Goal: Contribute content: Contribute content

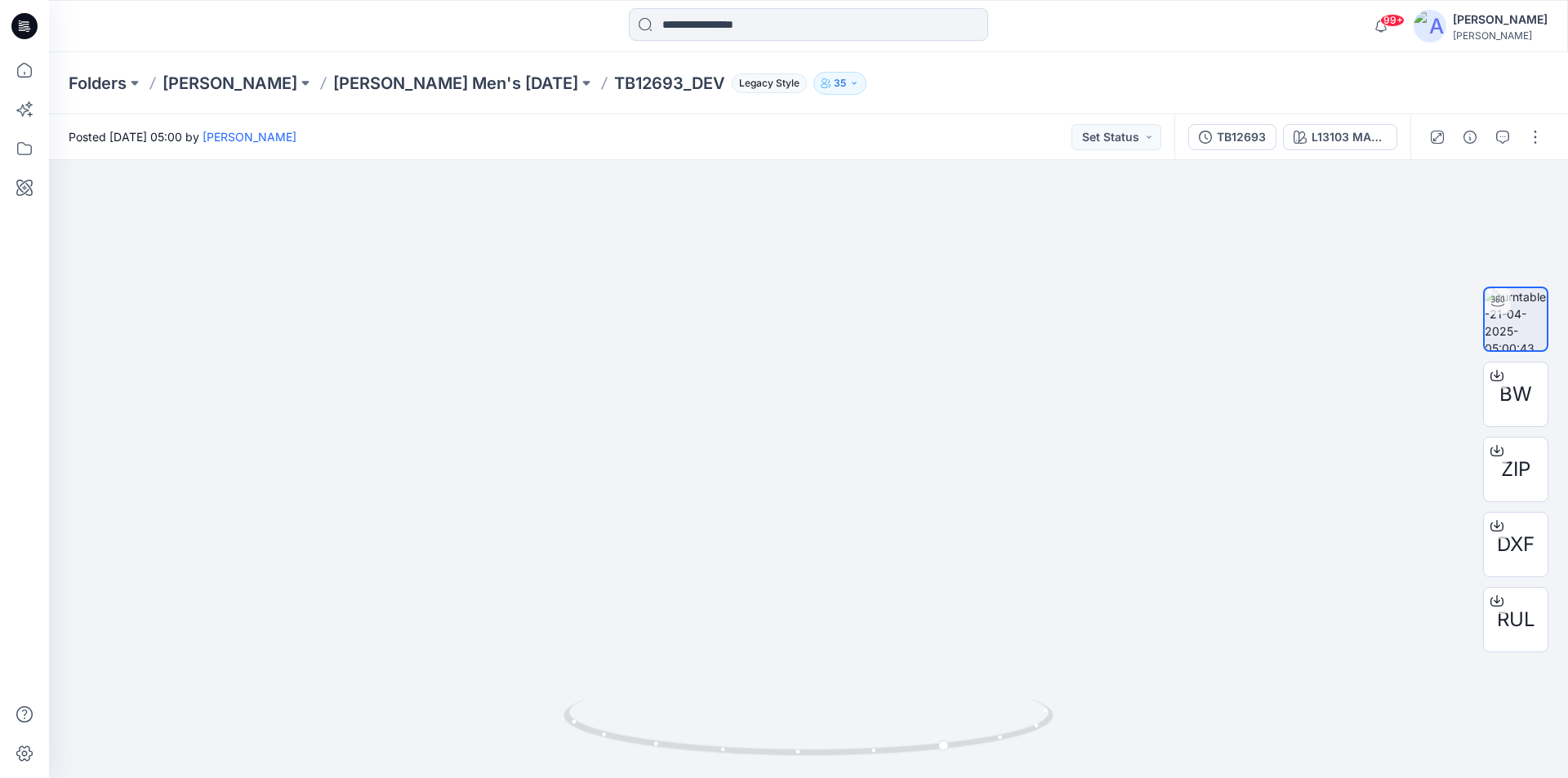
drag, startPoint x: 25, startPoint y: 22, endPoint x: 18, endPoint y: 26, distance: 8.1
click at [23, 23] on icon at bounding box center [24, 26] width 26 height 52
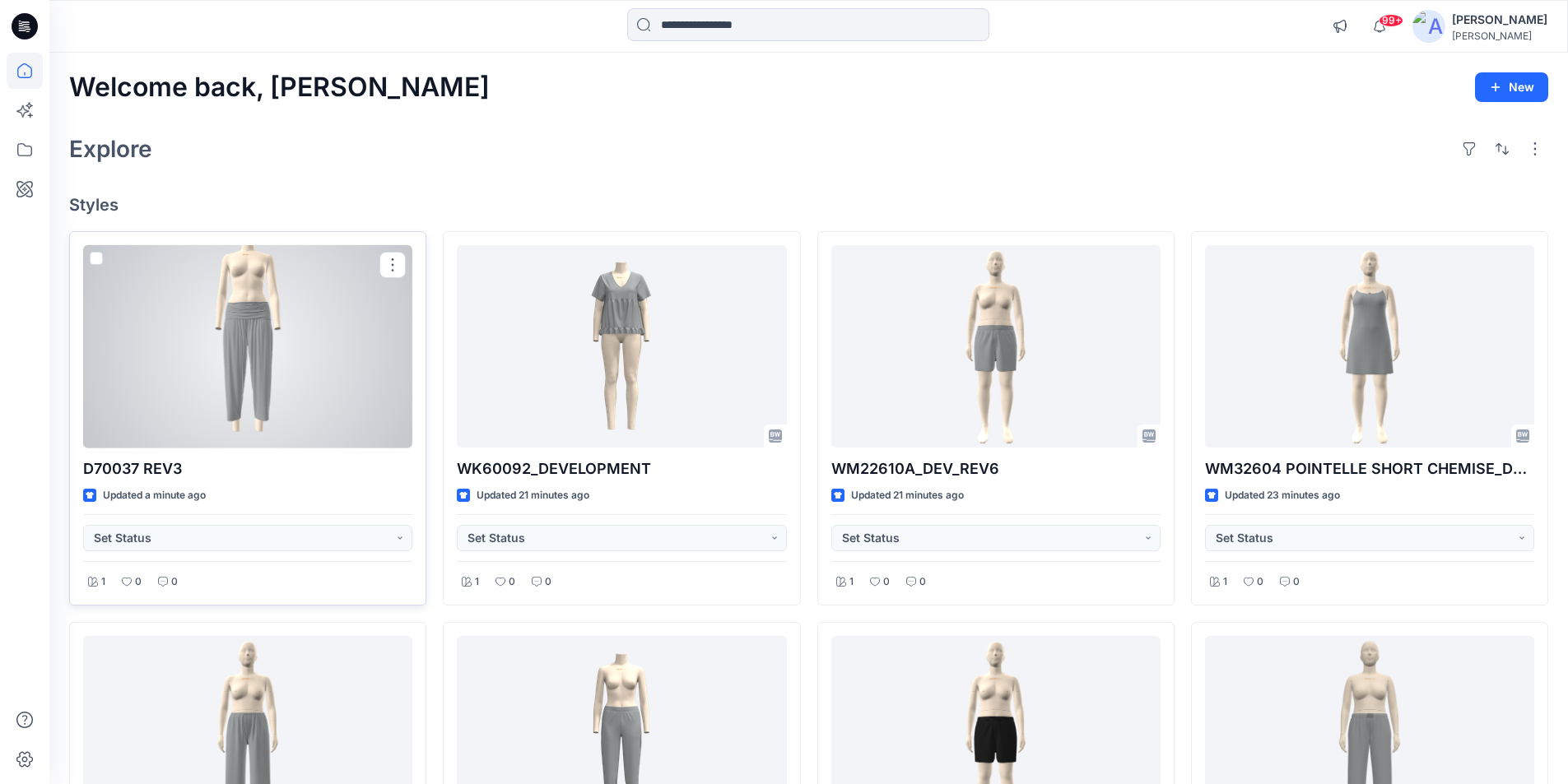
click at [291, 374] on div at bounding box center [248, 347] width 330 height 203
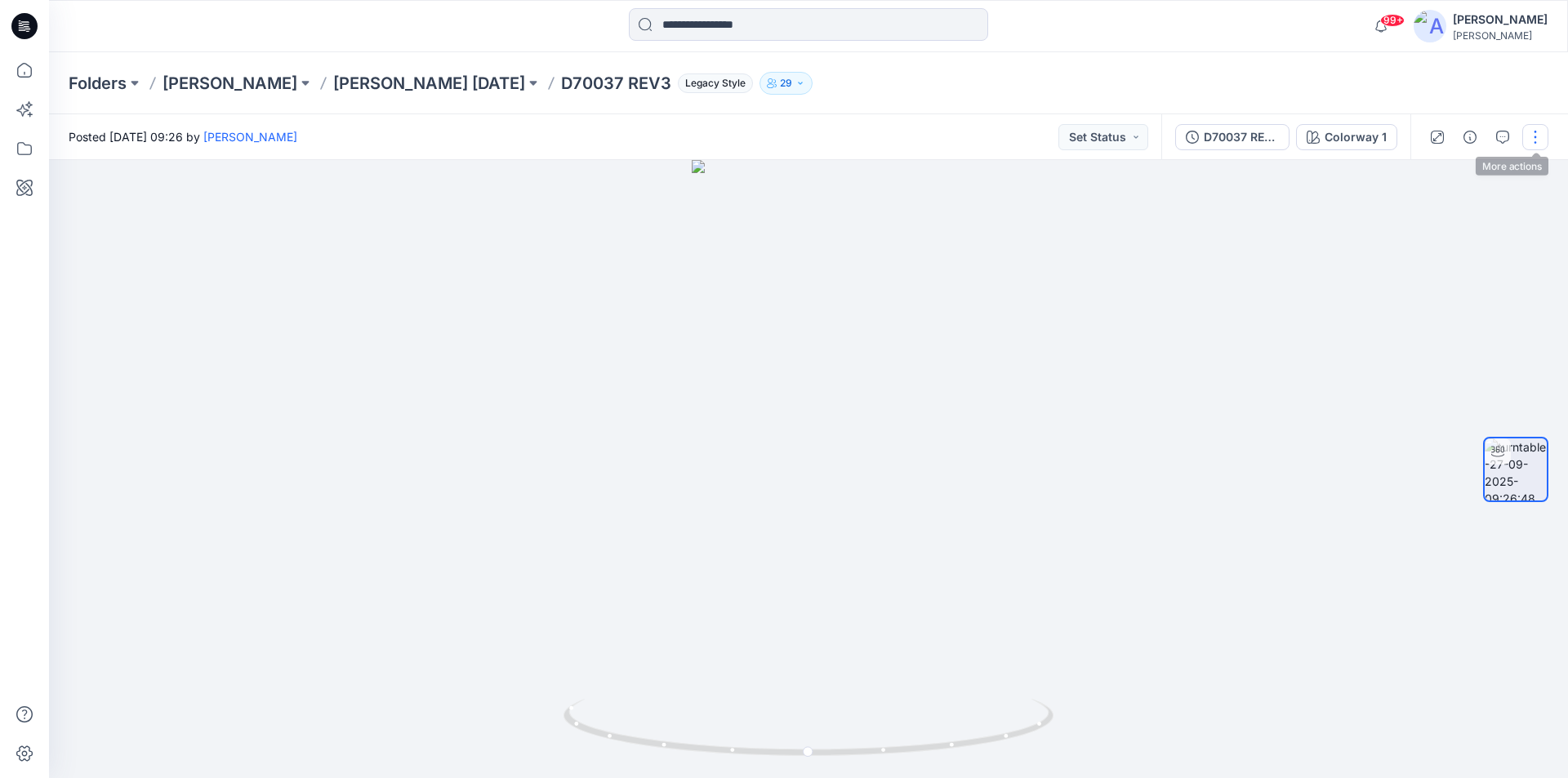
click at [1532, 131] on button "button" at bounding box center [1535, 137] width 26 height 26
click at [1448, 170] on button "Edit" at bounding box center [1466, 176] width 150 height 31
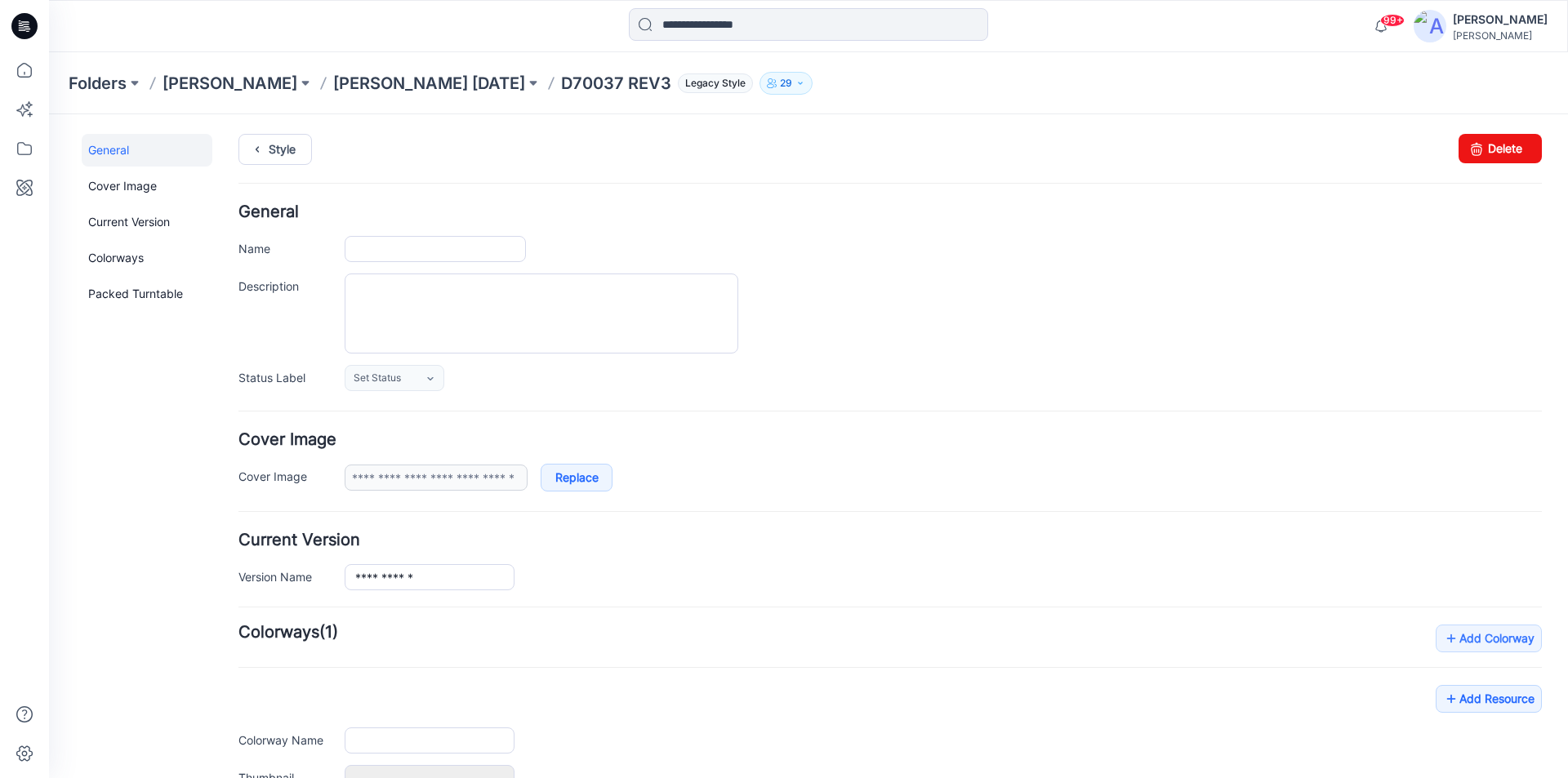
type input "**********"
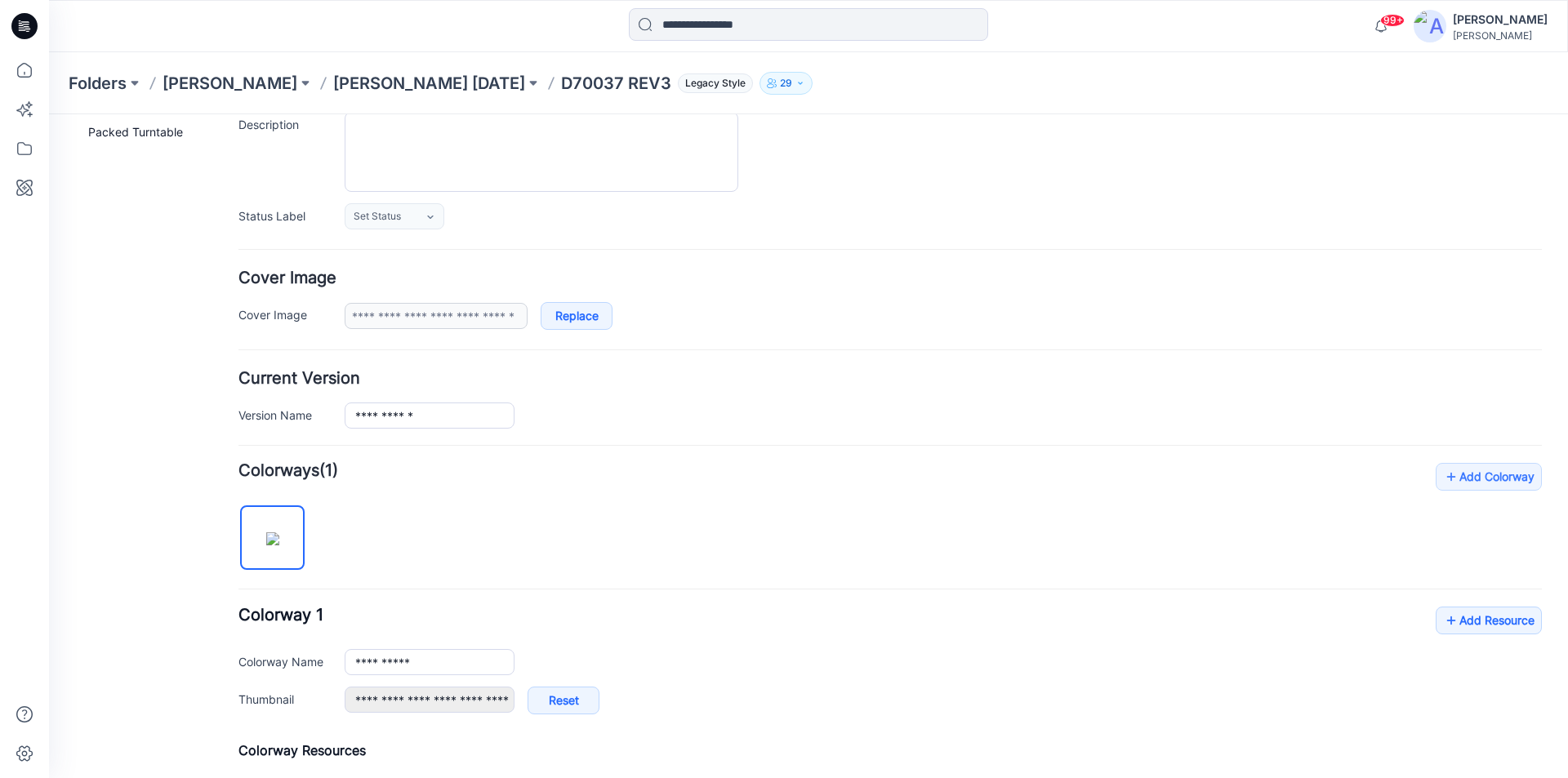
scroll to position [163, 0]
click at [1486, 618] on link "Add Resource" at bounding box center [1489, 619] width 106 height 28
click at [1446, 617] on link "Add Resource" at bounding box center [1489, 619] width 106 height 28
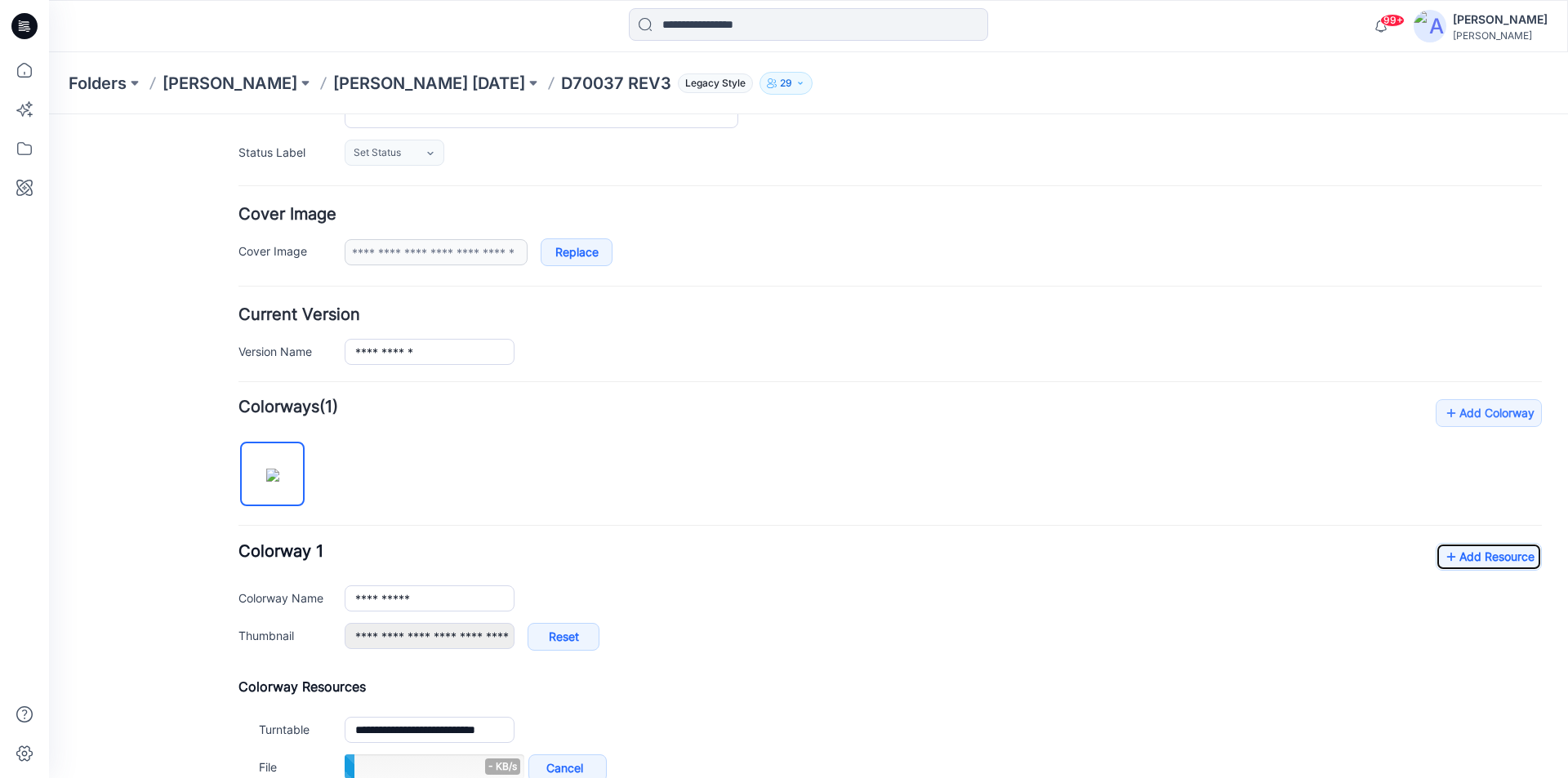
scroll to position [327, 0]
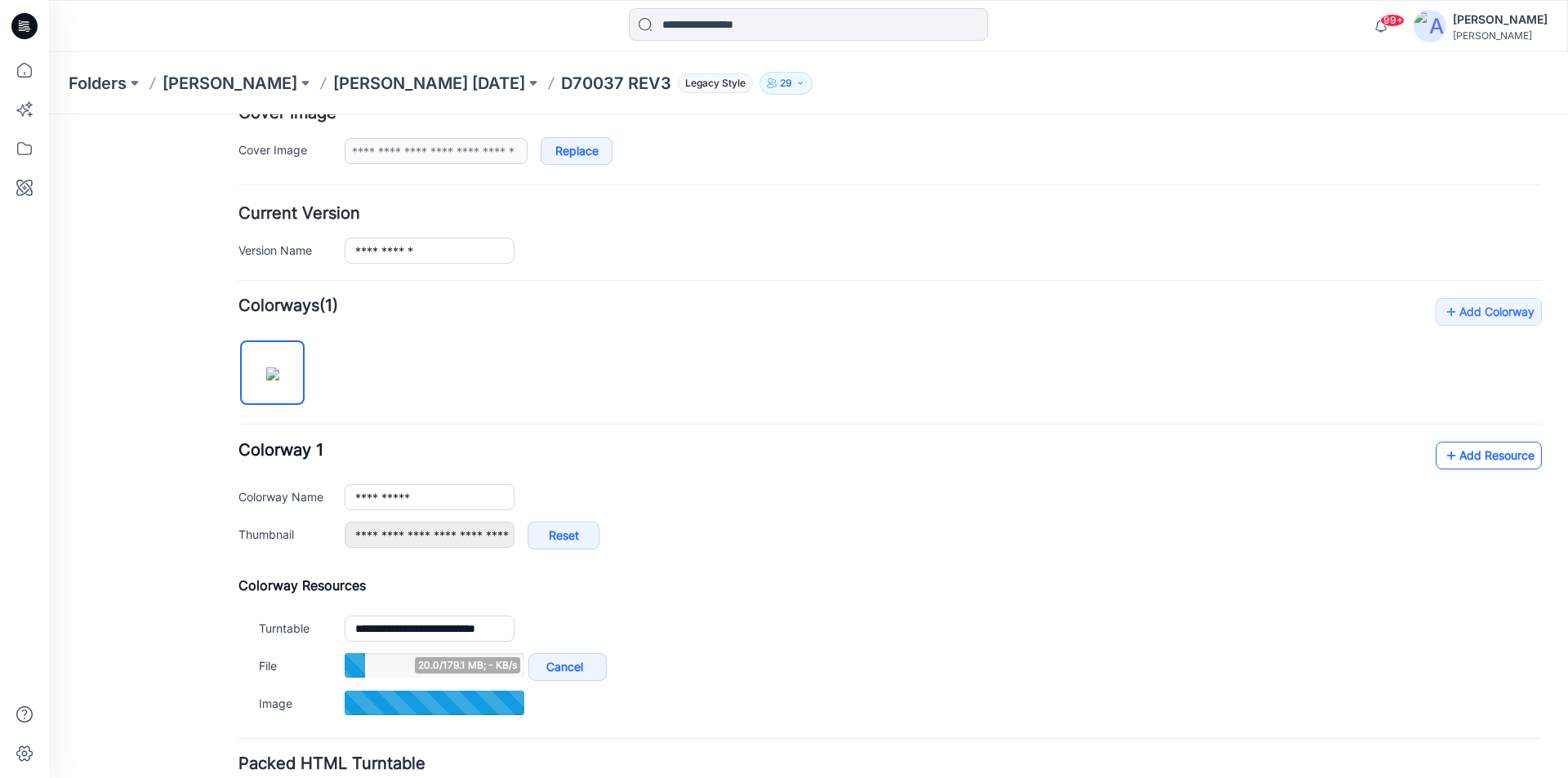
click at [1470, 457] on link "Add Resource" at bounding box center [1489, 456] width 106 height 28
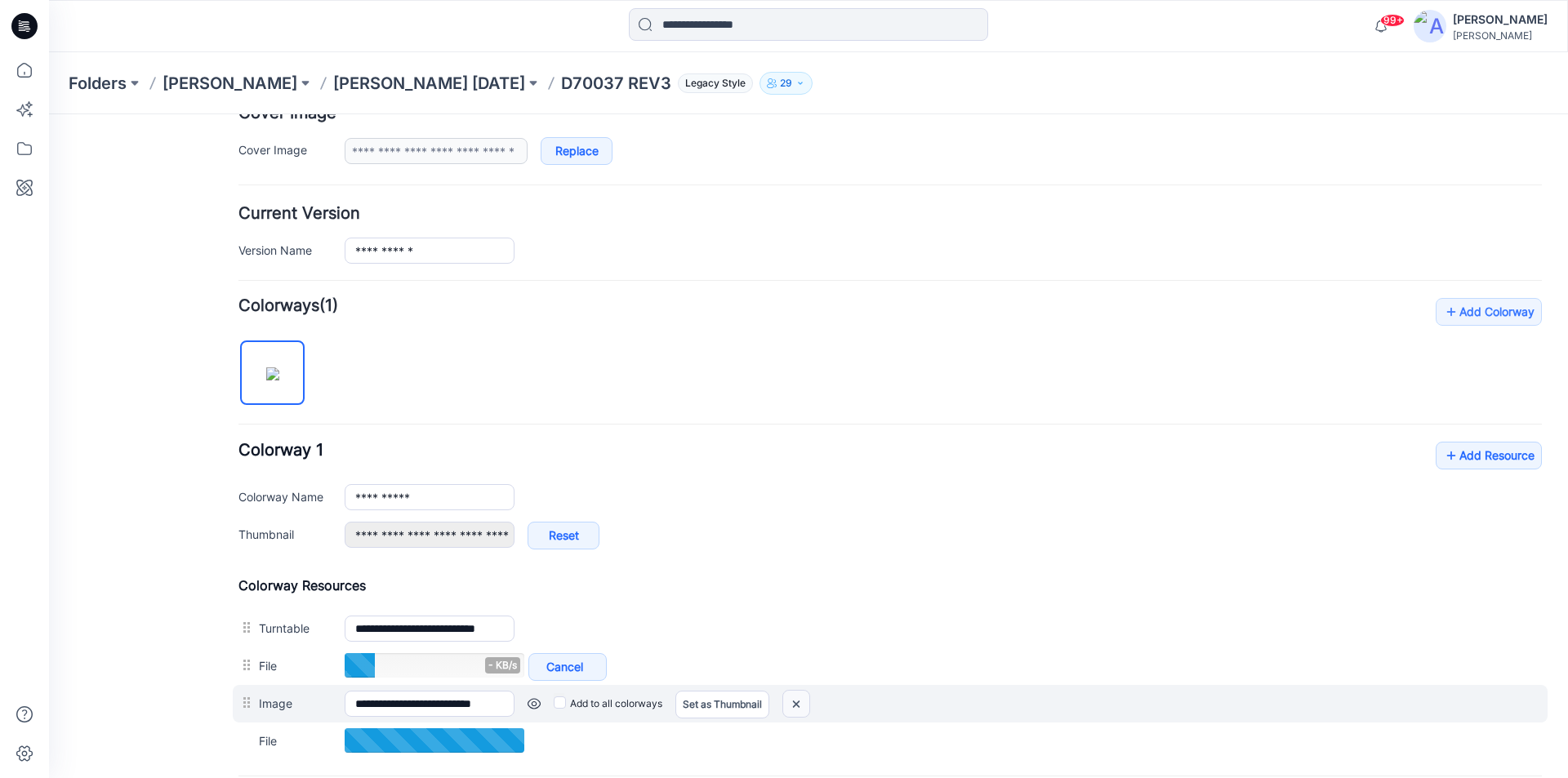
drag, startPoint x: 793, startPoint y: 698, endPoint x: 902, endPoint y: 216, distance: 494.2
click at [793, 698] on img at bounding box center [795, 704] width 26 height 27
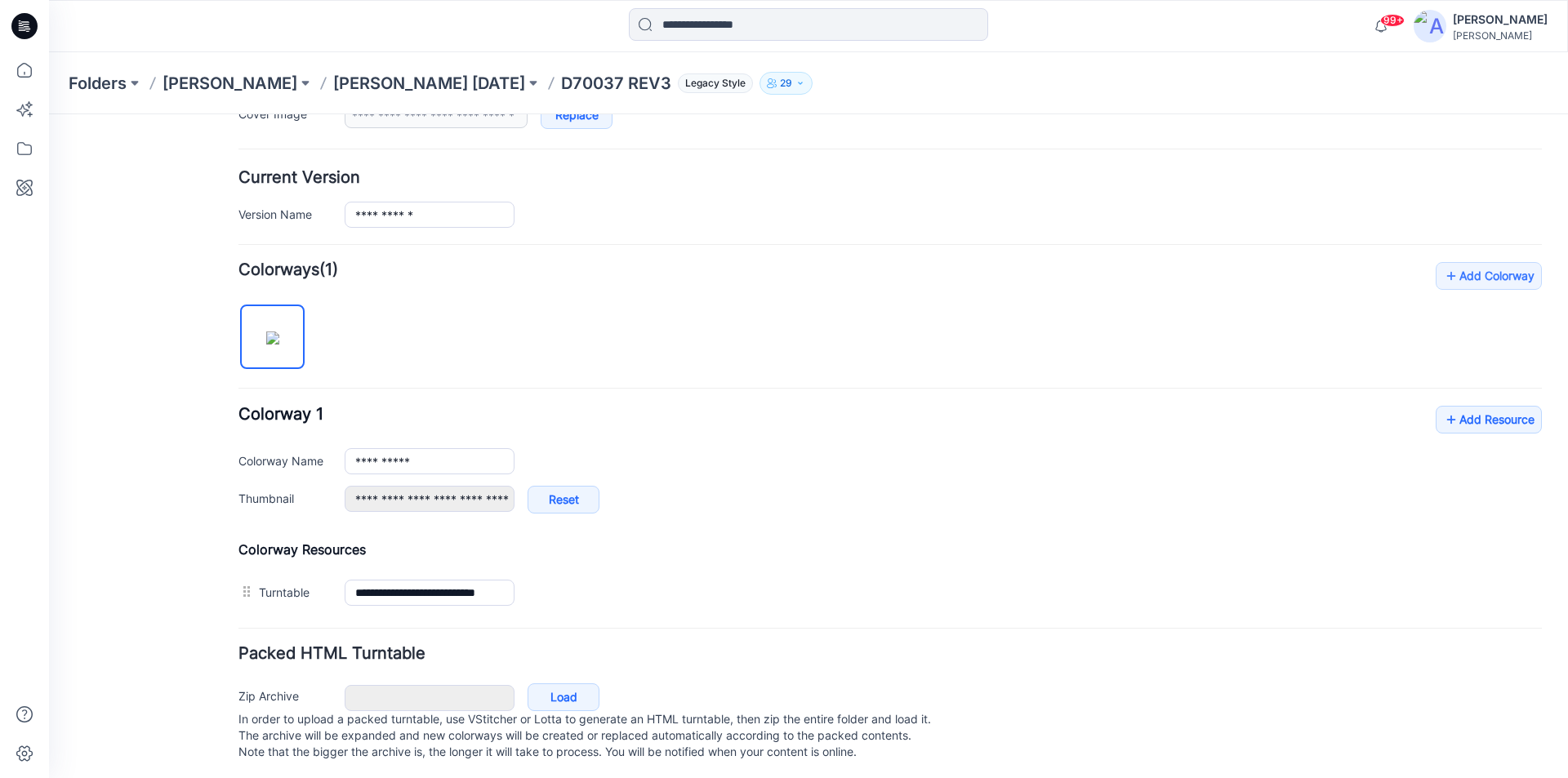
scroll to position [383, 0]
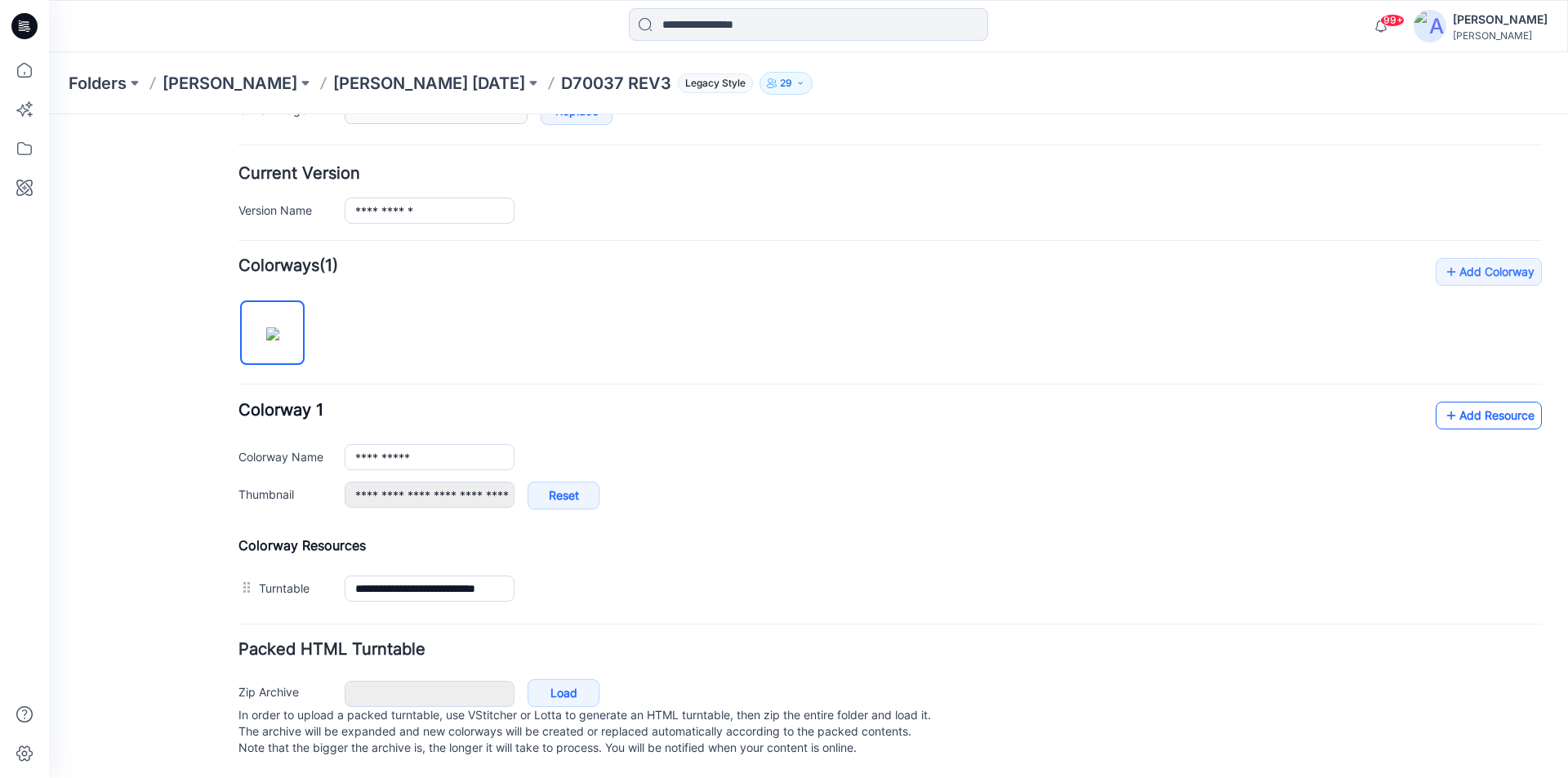
click at [1509, 411] on link "Add Resource" at bounding box center [1489, 415] width 106 height 28
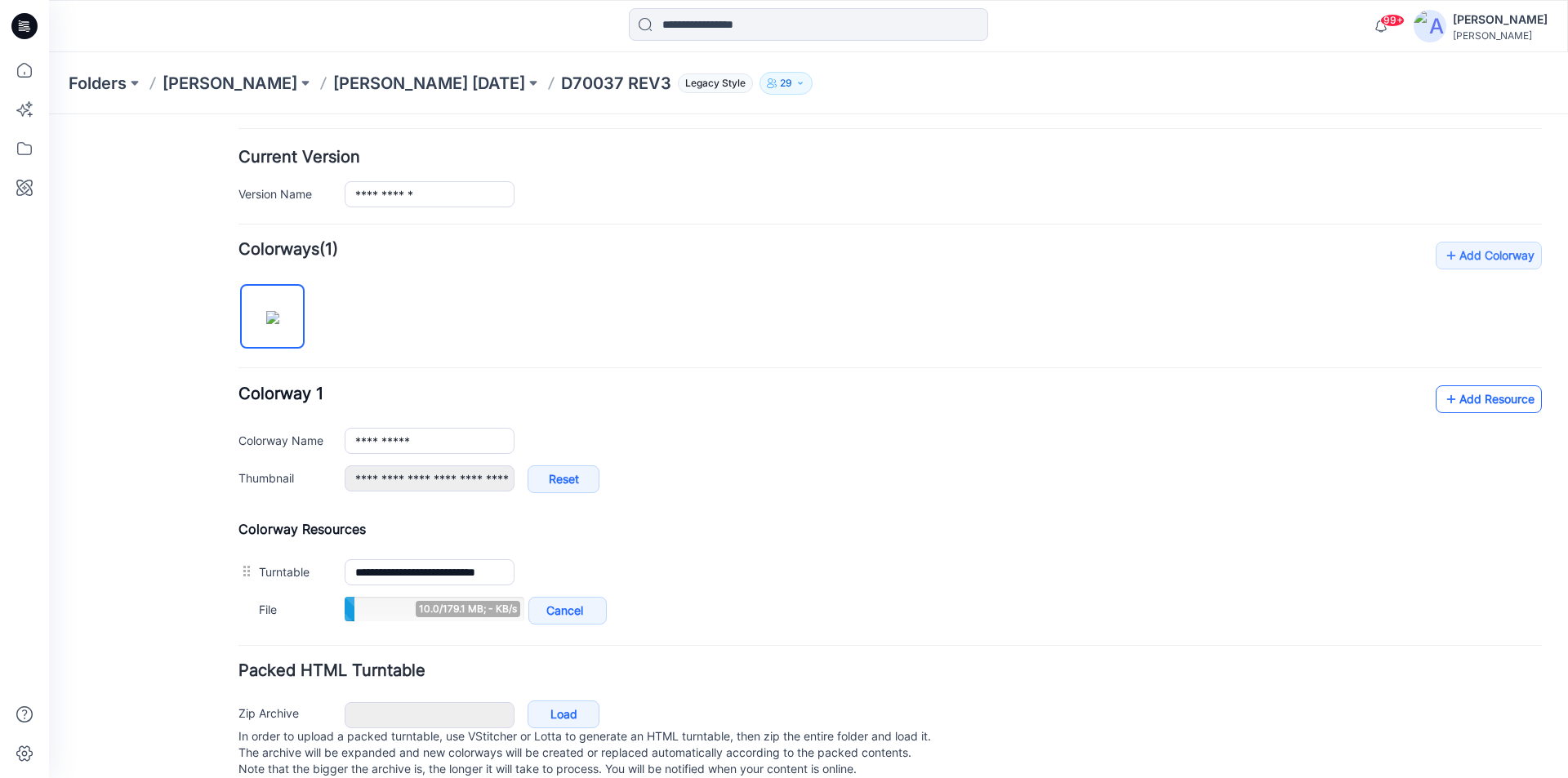
click at [1482, 410] on link "Add Resource" at bounding box center [1489, 399] width 106 height 28
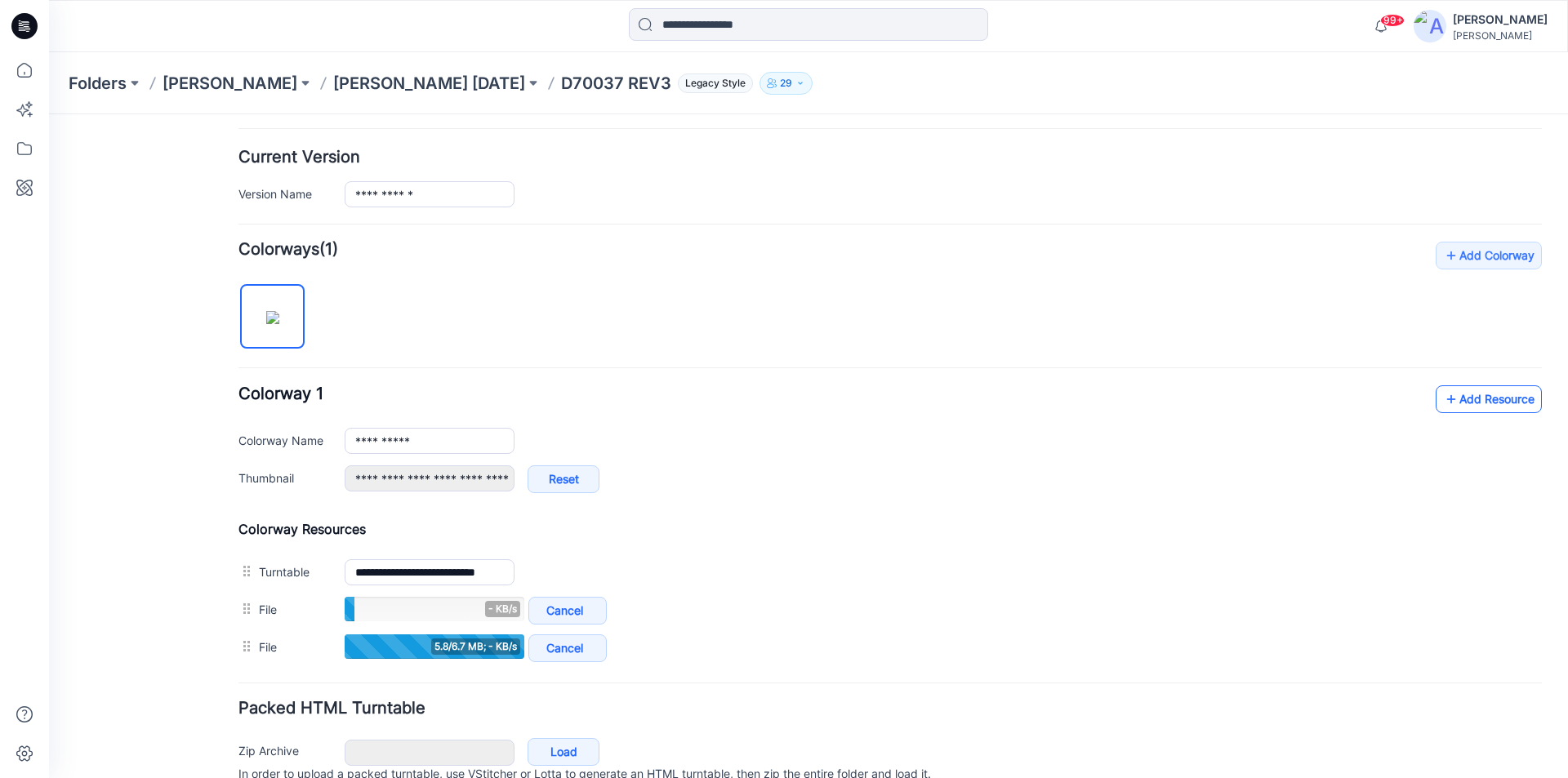
click at [1482, 395] on link "Add Resource" at bounding box center [1489, 399] width 106 height 28
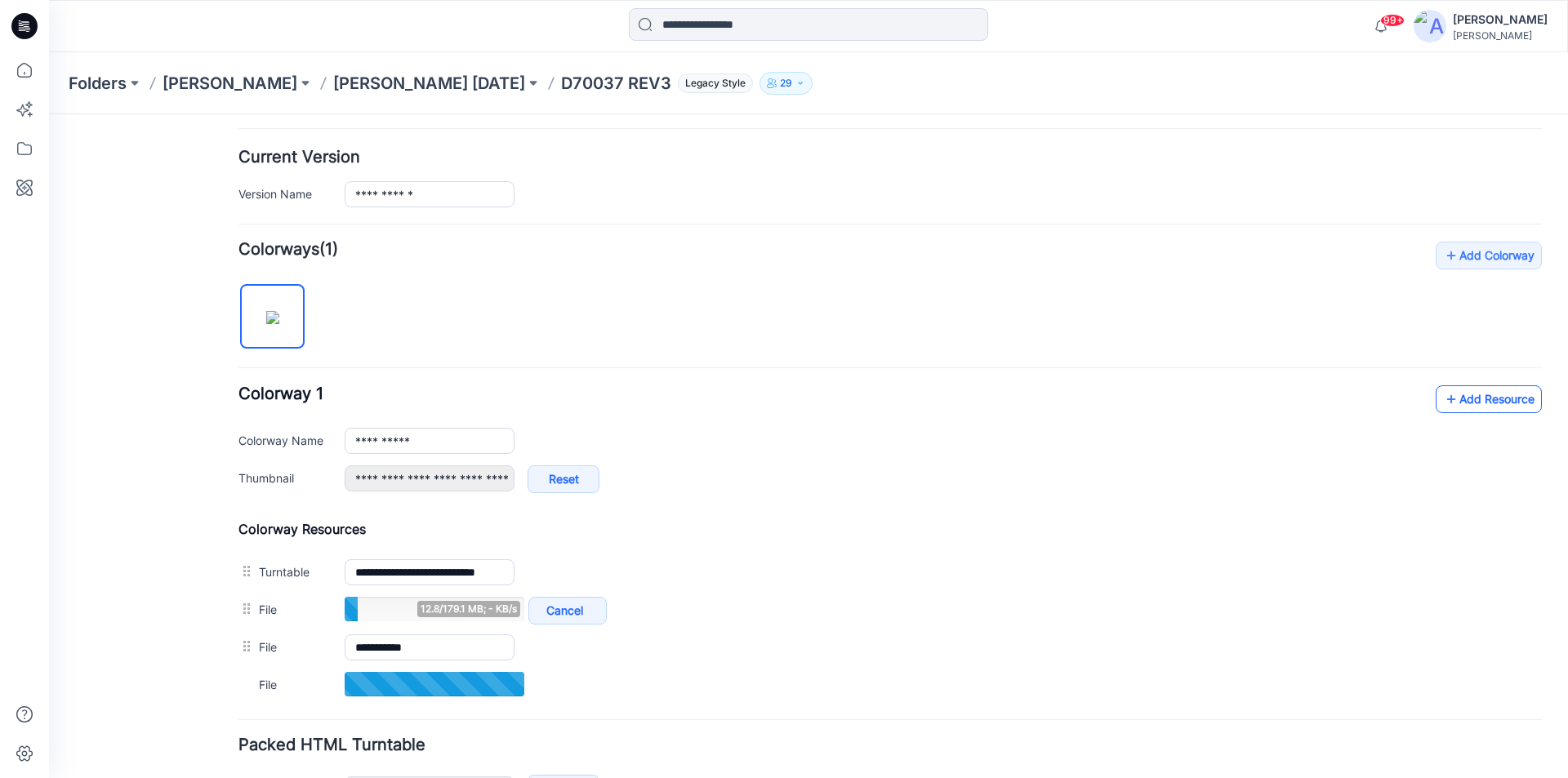
click at [1448, 404] on link "Add Resource" at bounding box center [1489, 399] width 106 height 28
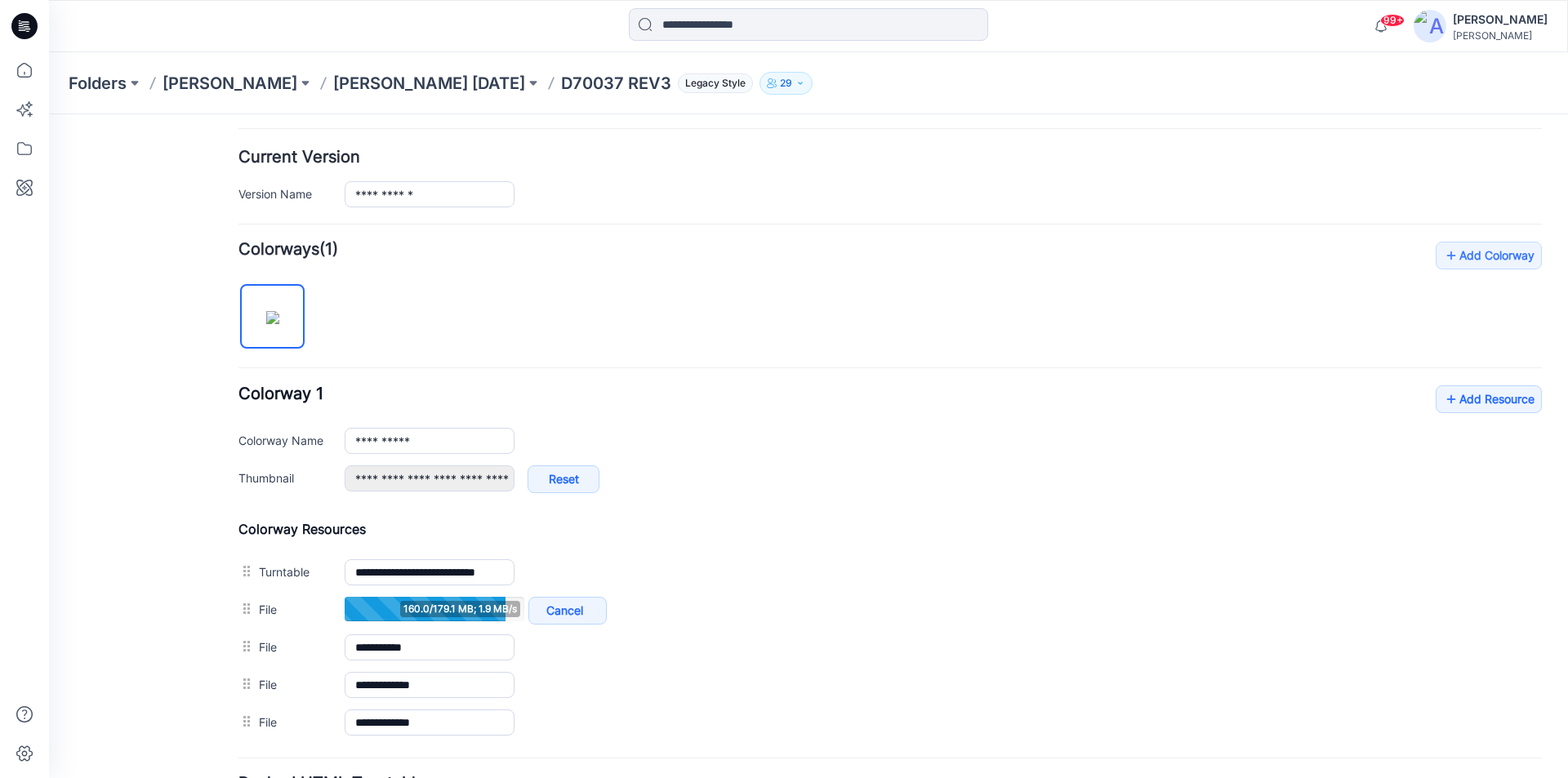
type input "**********"
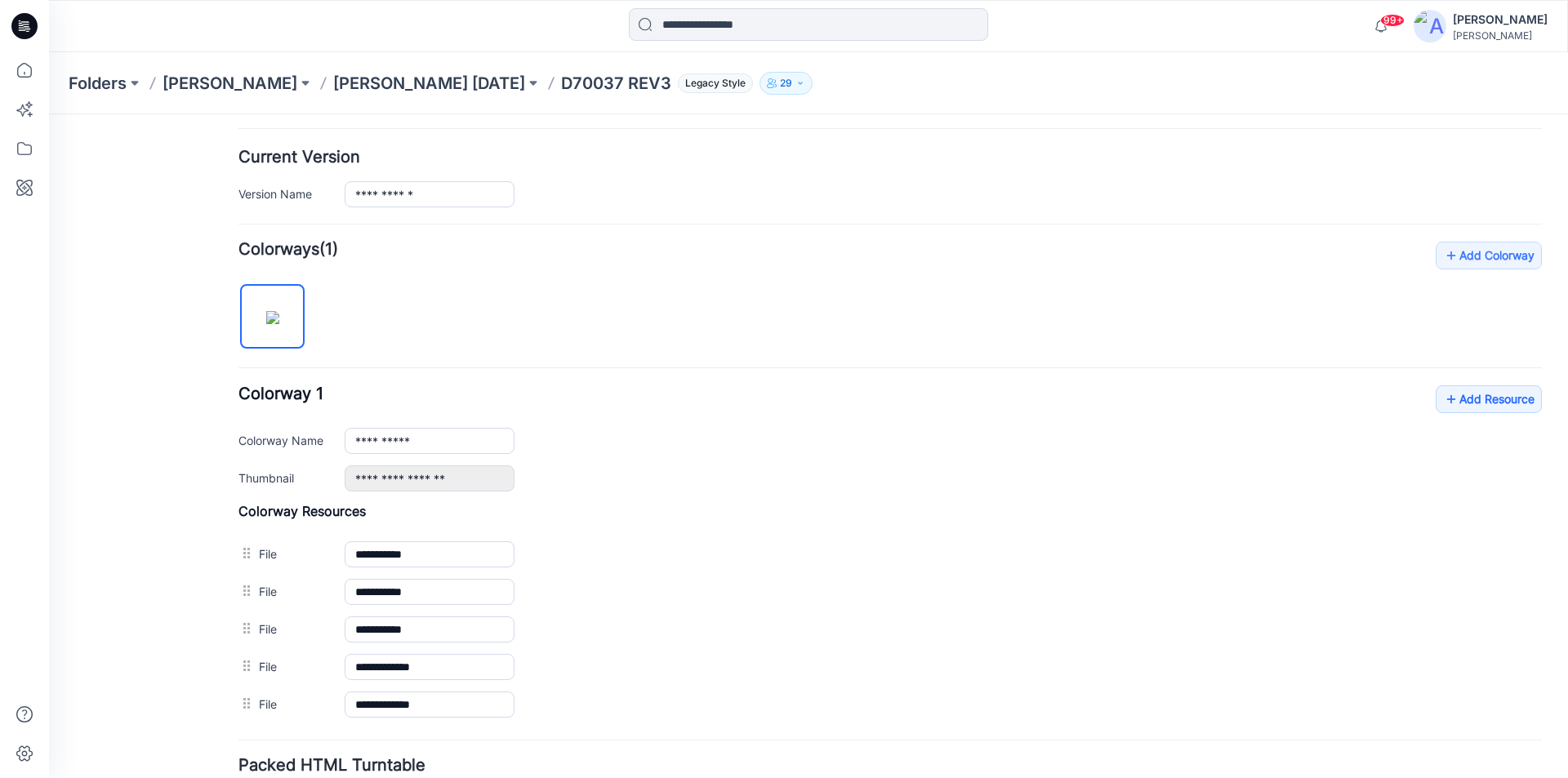
click at [31, 30] on icon at bounding box center [27, 29] width 5 height 1
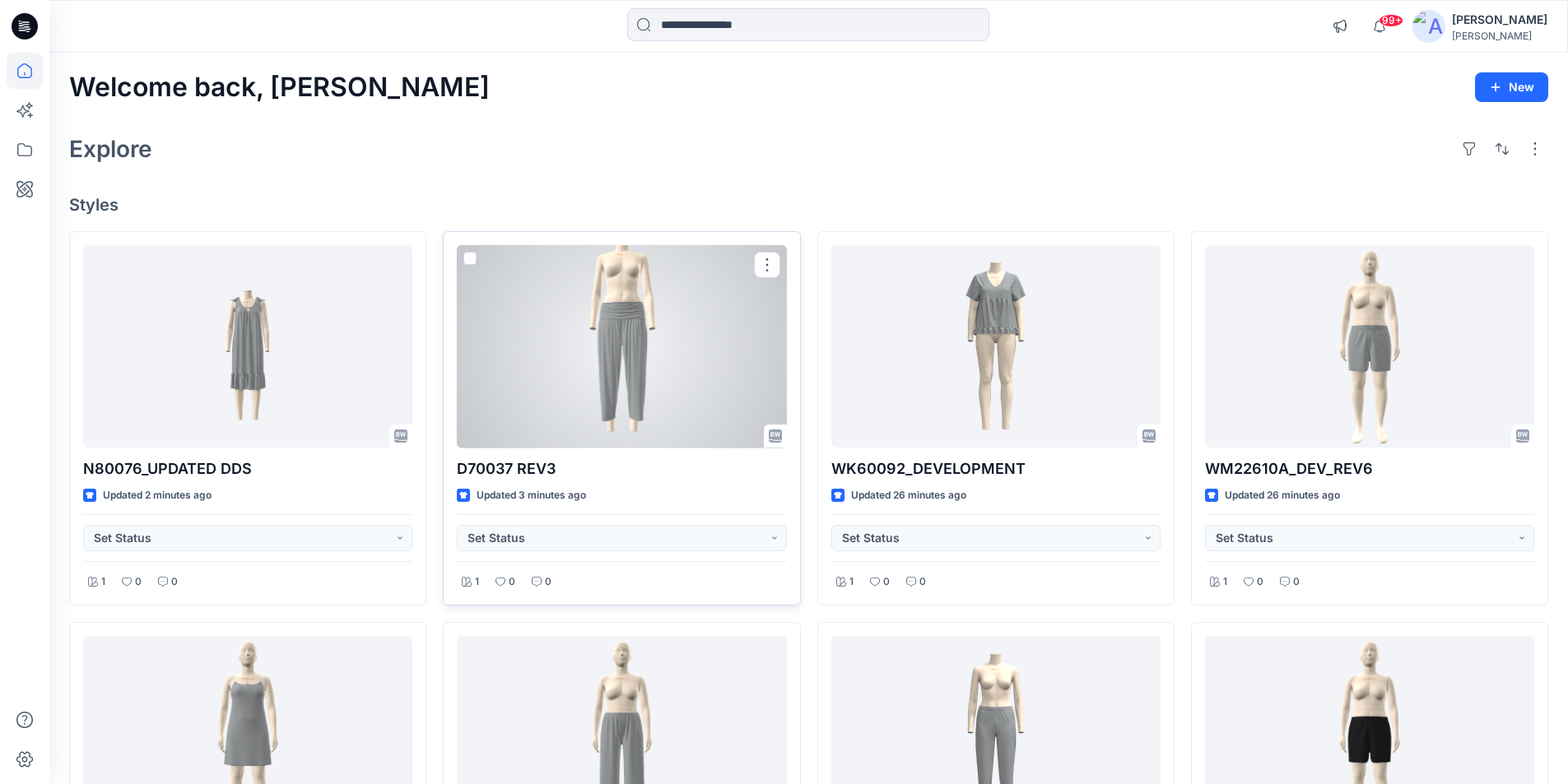
click at [656, 358] on div at bounding box center [621, 347] width 330 height 203
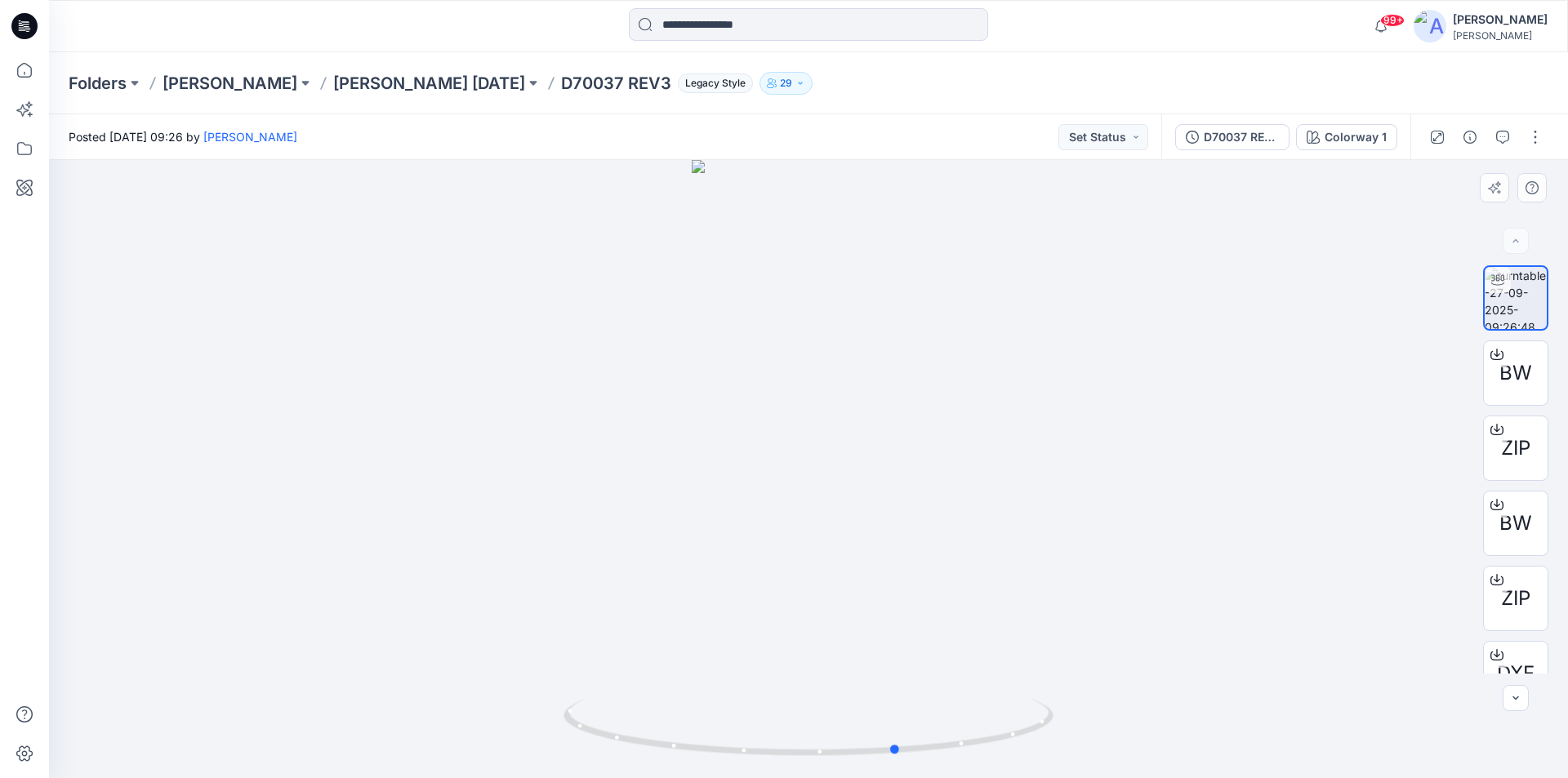
drag, startPoint x: 809, startPoint y: 757, endPoint x: 898, endPoint y: 649, distance: 139.9
click at [898, 649] on div at bounding box center [808, 469] width 1518 height 618
drag, startPoint x: 743, startPoint y: 756, endPoint x: 775, endPoint y: 745, distance: 33.8
click at [775, 745] on icon at bounding box center [811, 729] width 494 height 61
drag, startPoint x: 782, startPoint y: 750, endPoint x: 461, endPoint y: 701, distance: 324.7
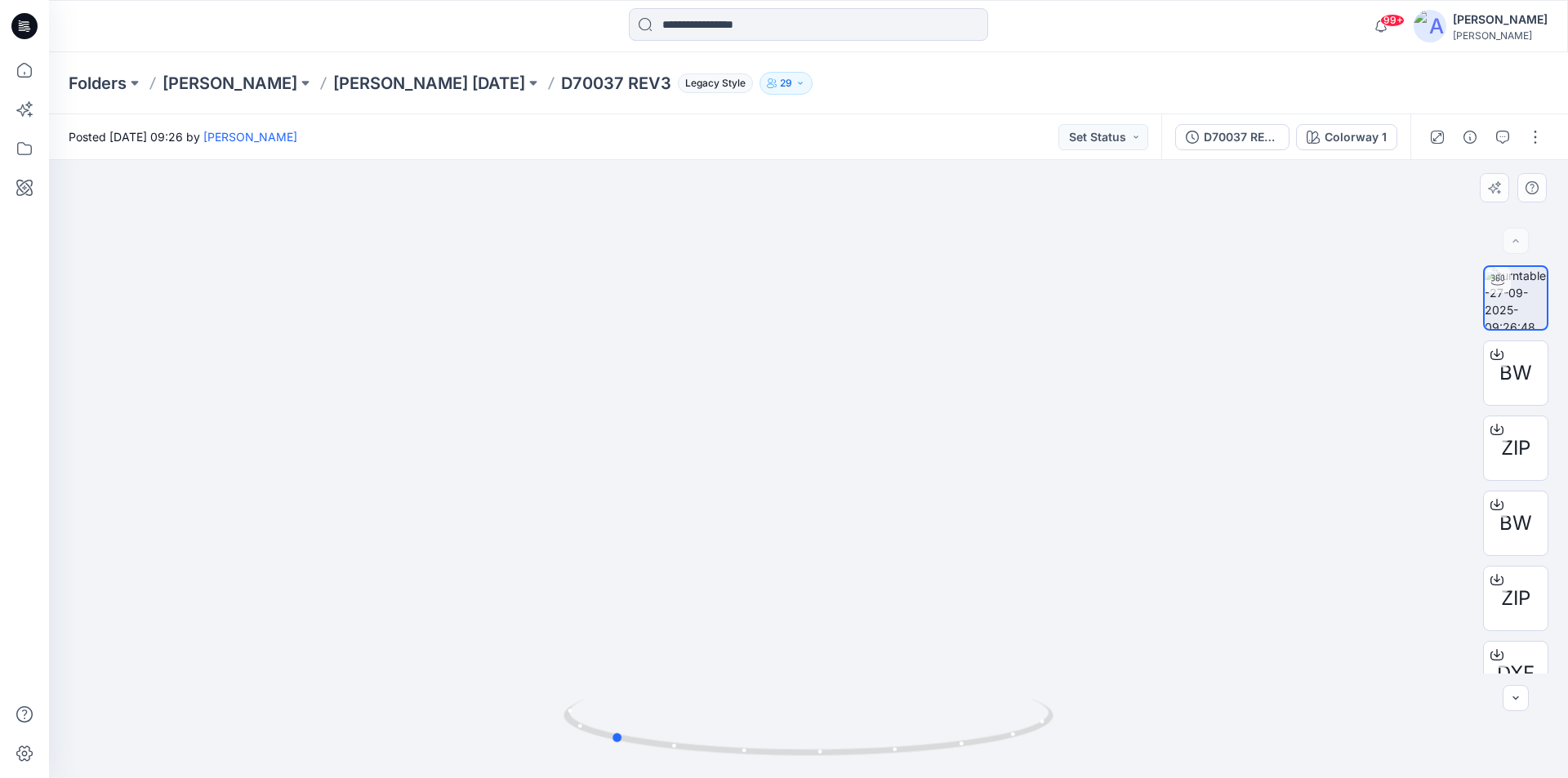
click at [461, 701] on div at bounding box center [808, 469] width 1518 height 618
drag, startPoint x: 977, startPoint y: 421, endPoint x: 631, endPoint y: 349, distance: 353.4
click at [530, 374] on div at bounding box center [808, 469] width 1518 height 618
click at [1533, 140] on button "button" at bounding box center [1535, 137] width 26 height 26
click at [1430, 172] on p "Edit" at bounding box center [1431, 175] width 21 height 17
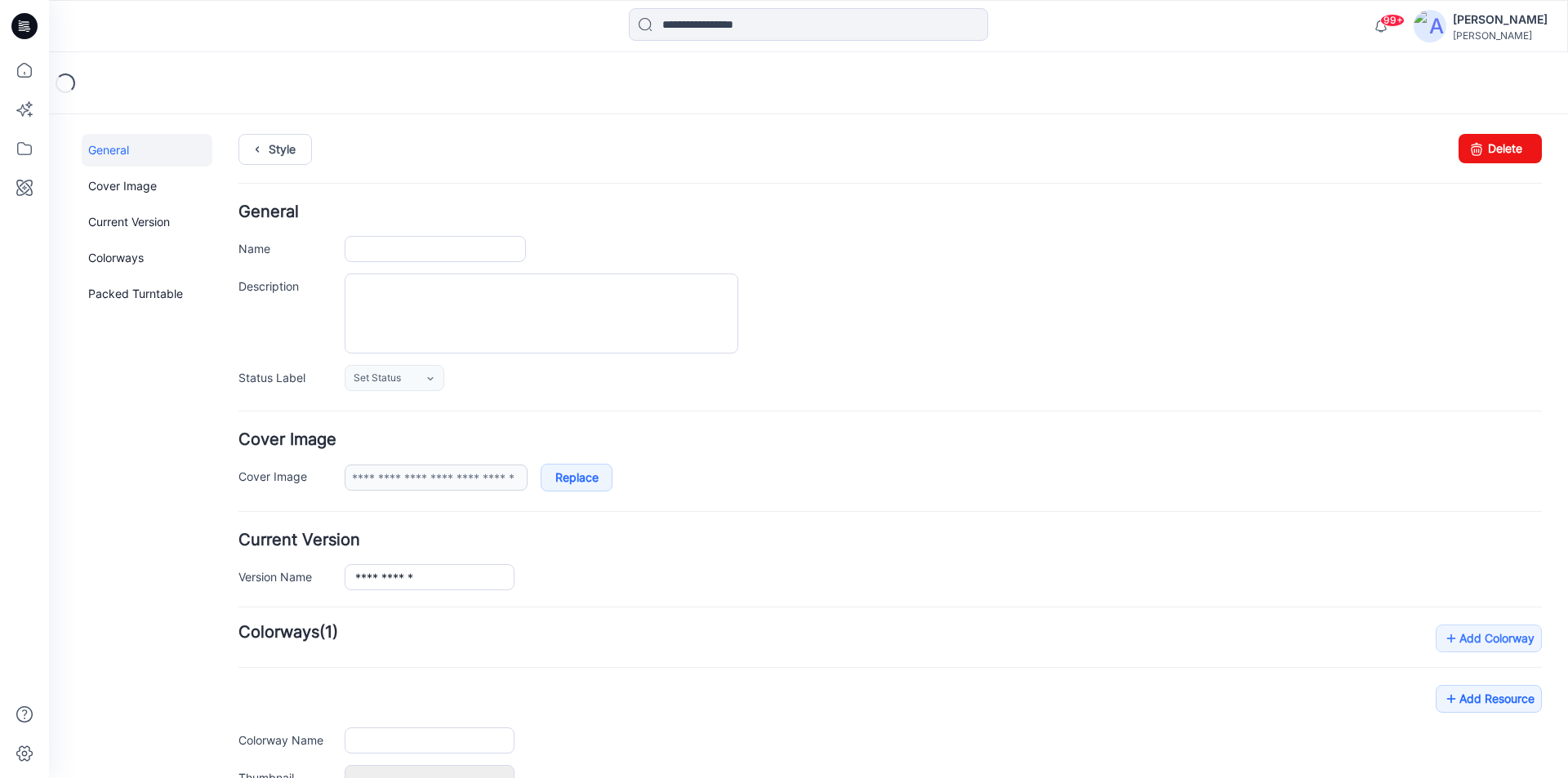
type input "**********"
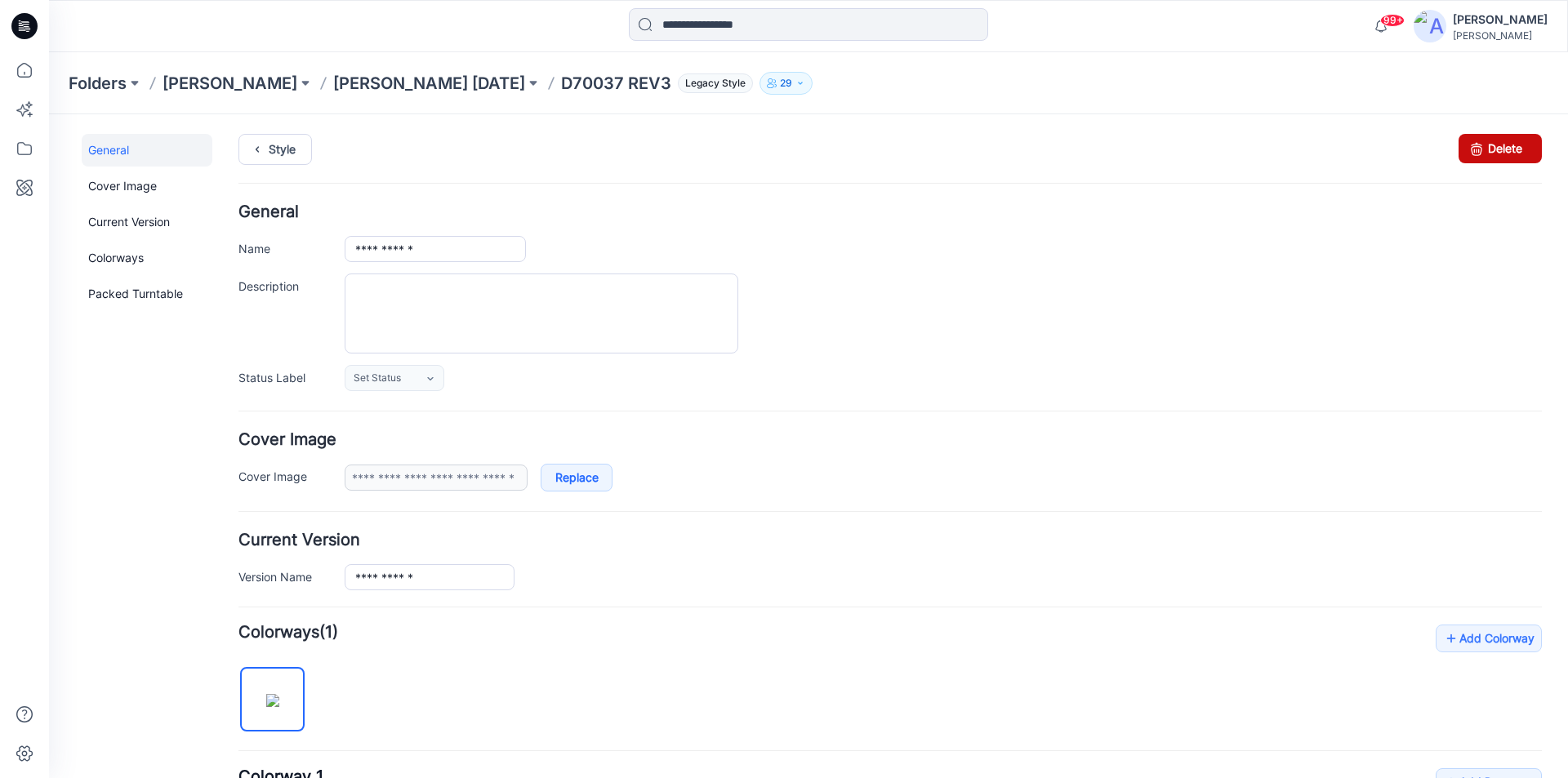
click at [1467, 153] on icon at bounding box center [1476, 149] width 23 height 30
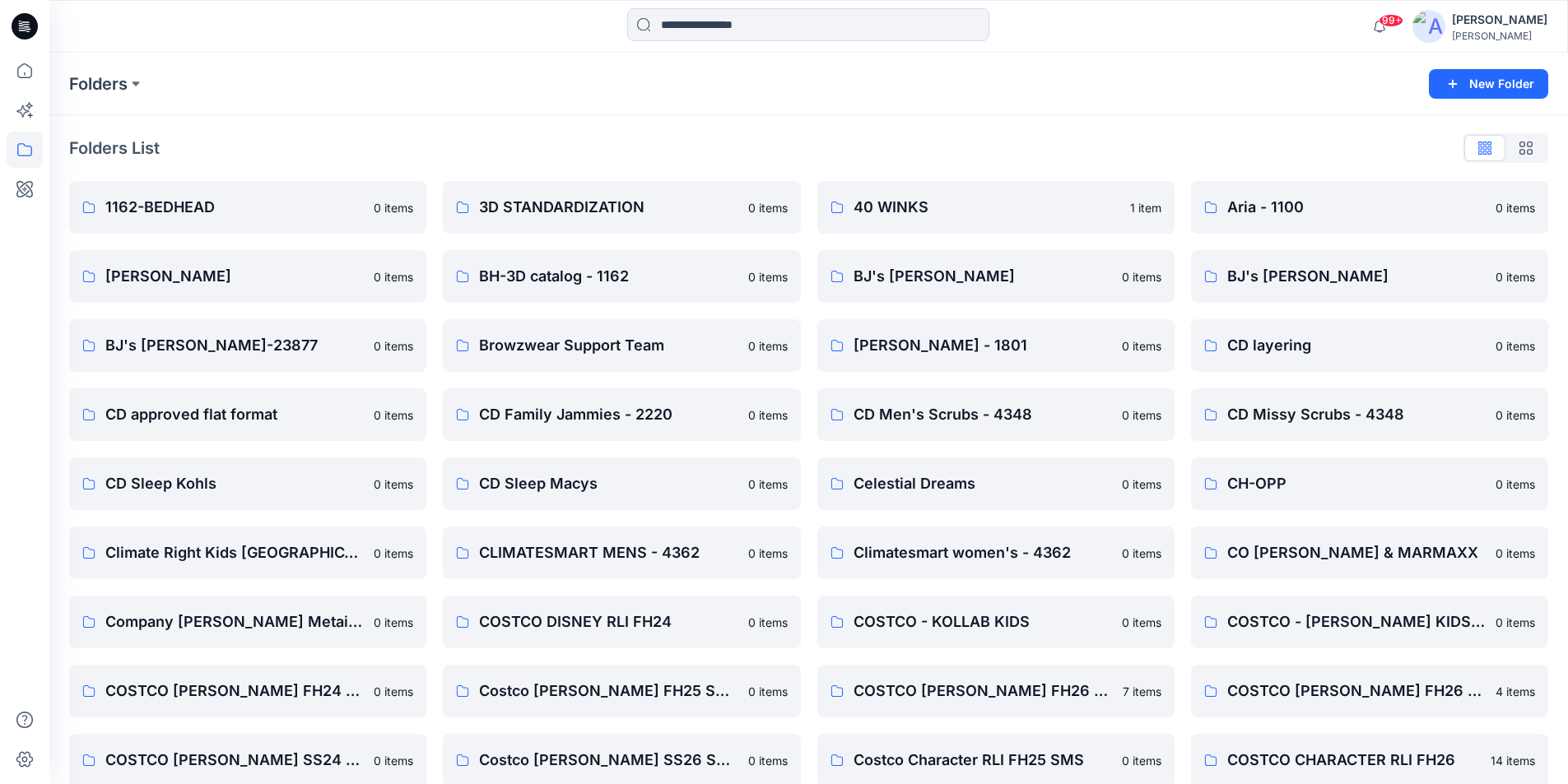
click at [31, 34] on icon at bounding box center [25, 26] width 26 height 26
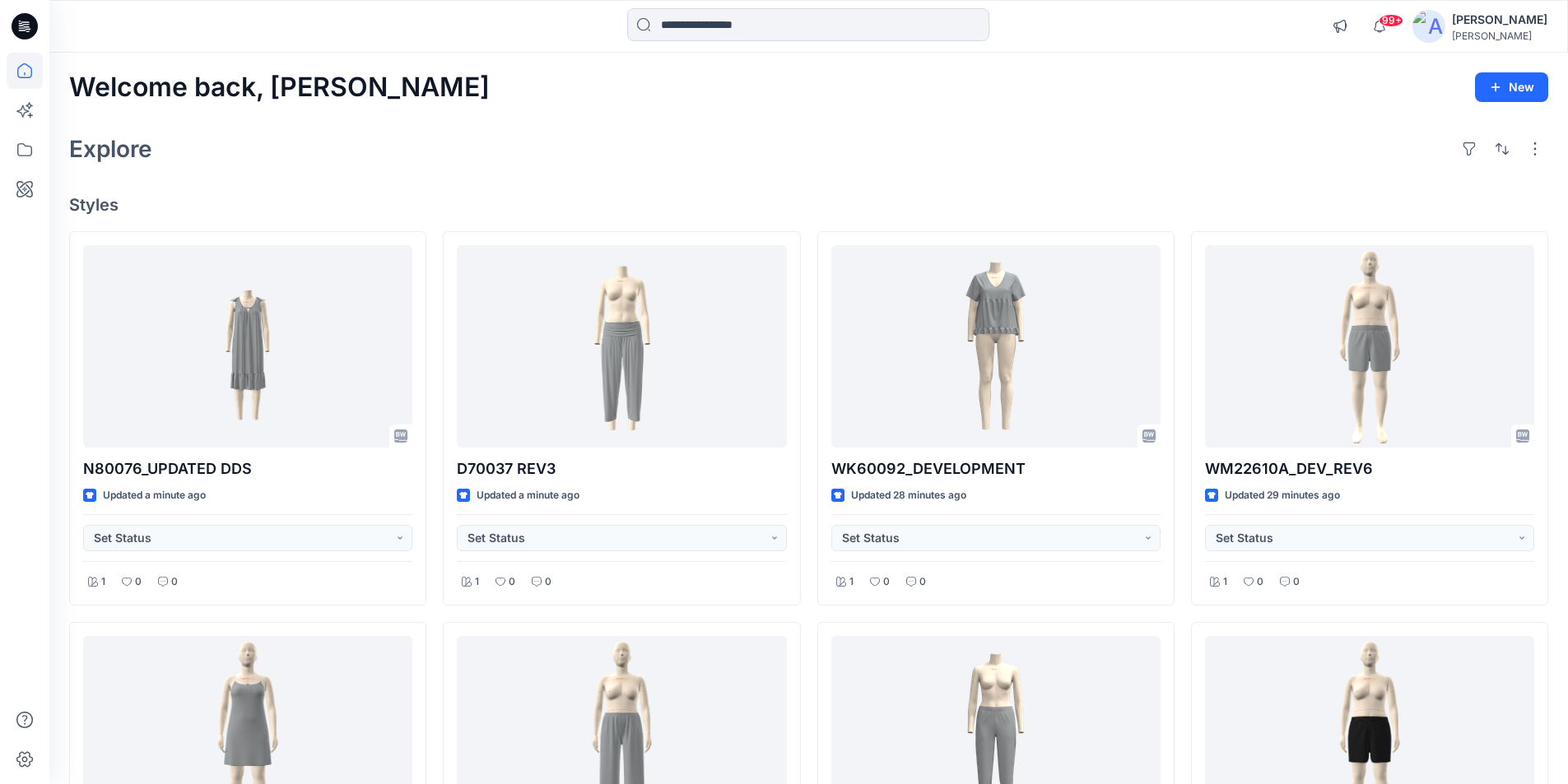
click at [35, 31] on icon at bounding box center [25, 26] width 26 height 26
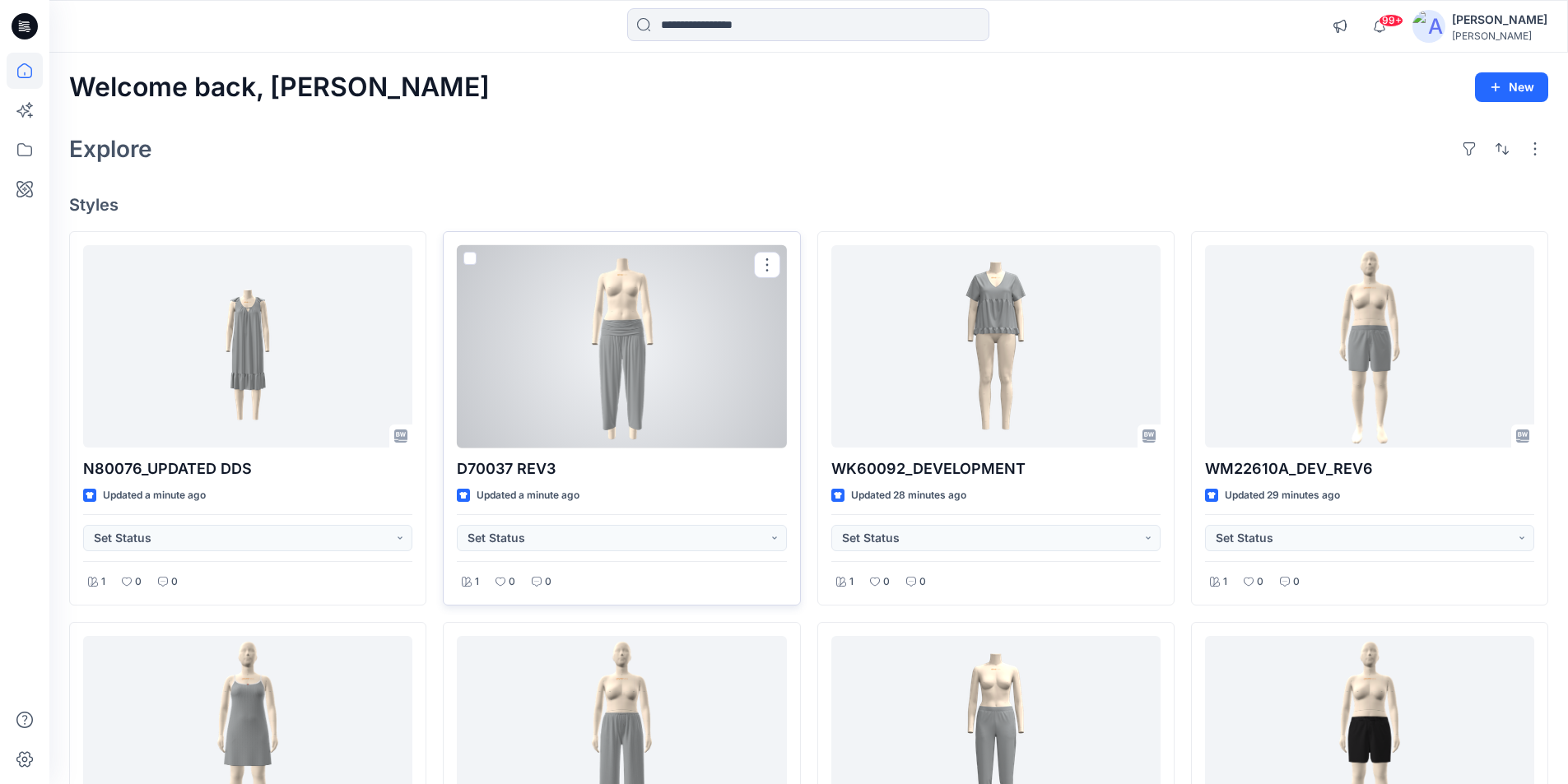
click at [661, 401] on div at bounding box center [621, 347] width 330 height 203
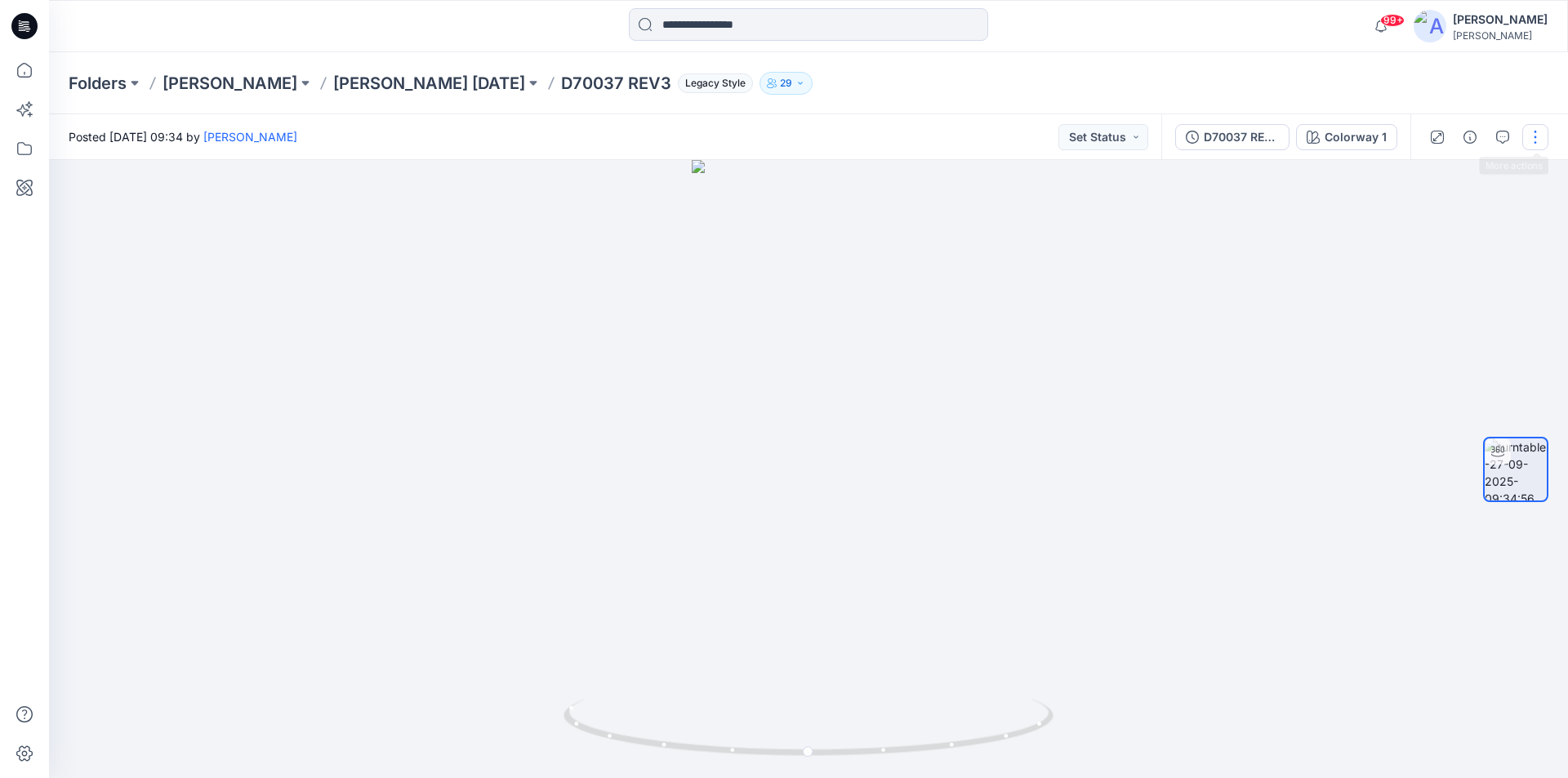
click at [1537, 136] on button "button" at bounding box center [1535, 137] width 26 height 26
click at [1439, 173] on p "Edit" at bounding box center [1431, 175] width 21 height 17
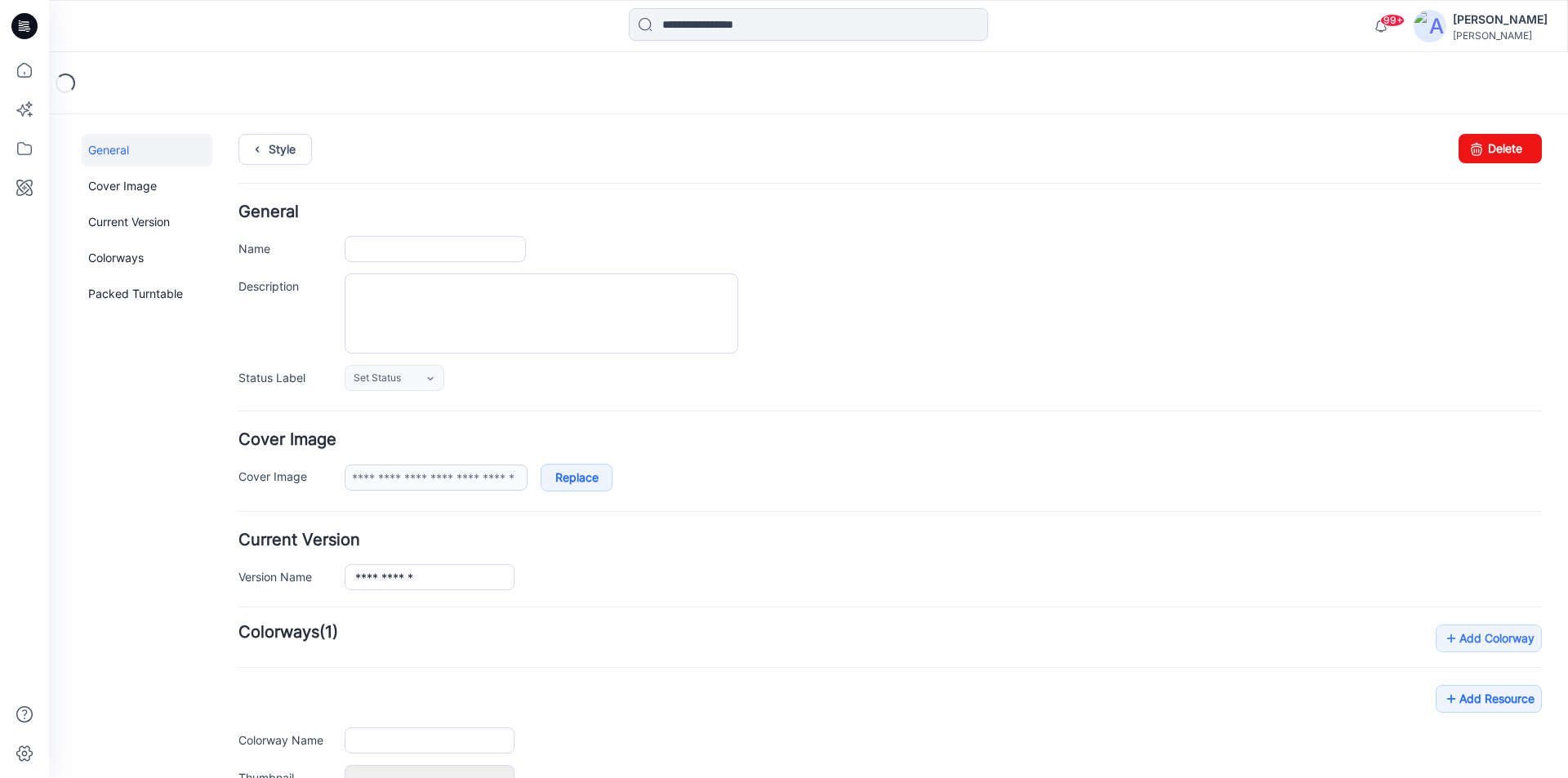
type input "**********"
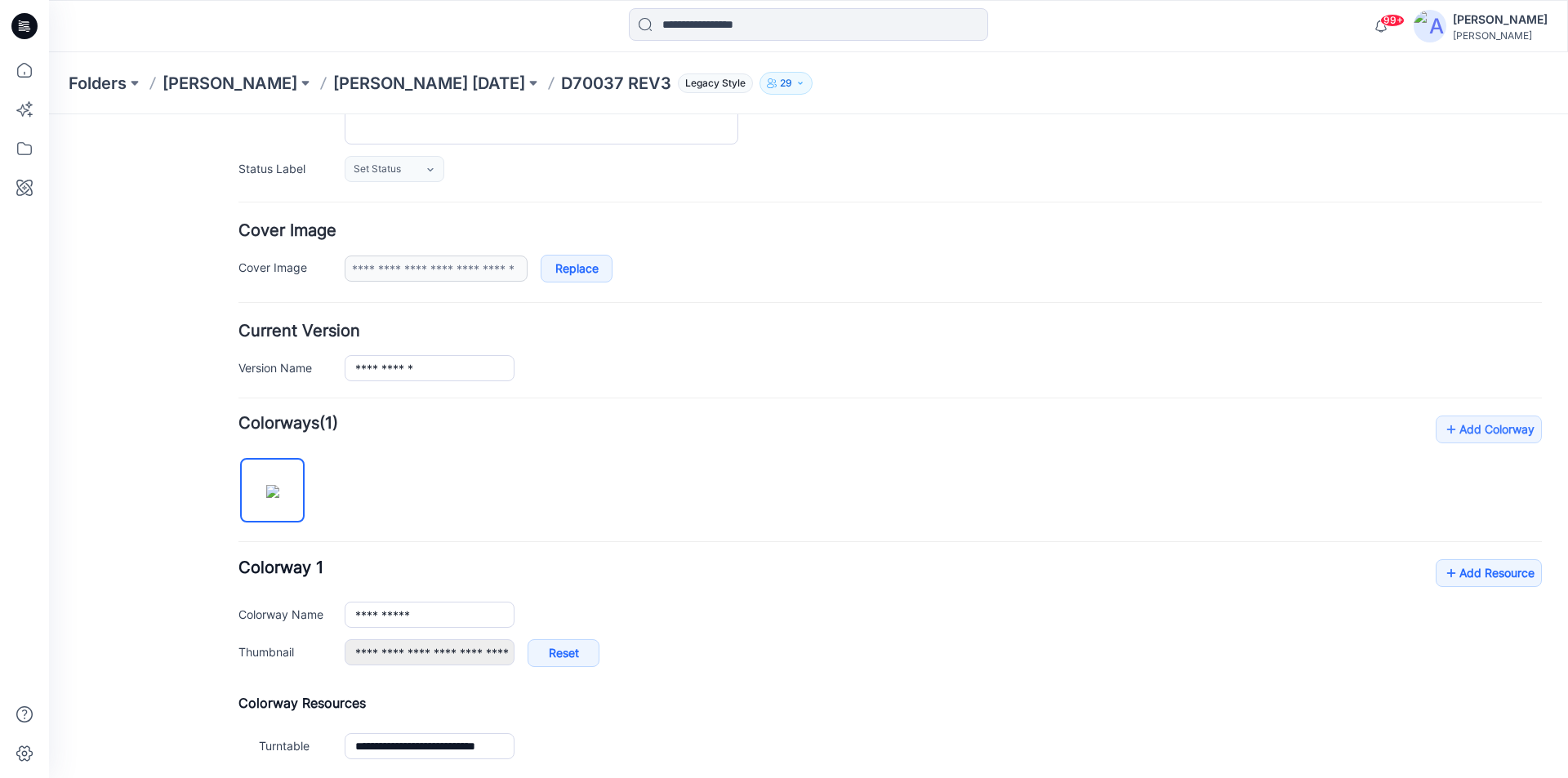
scroll to position [245, 0]
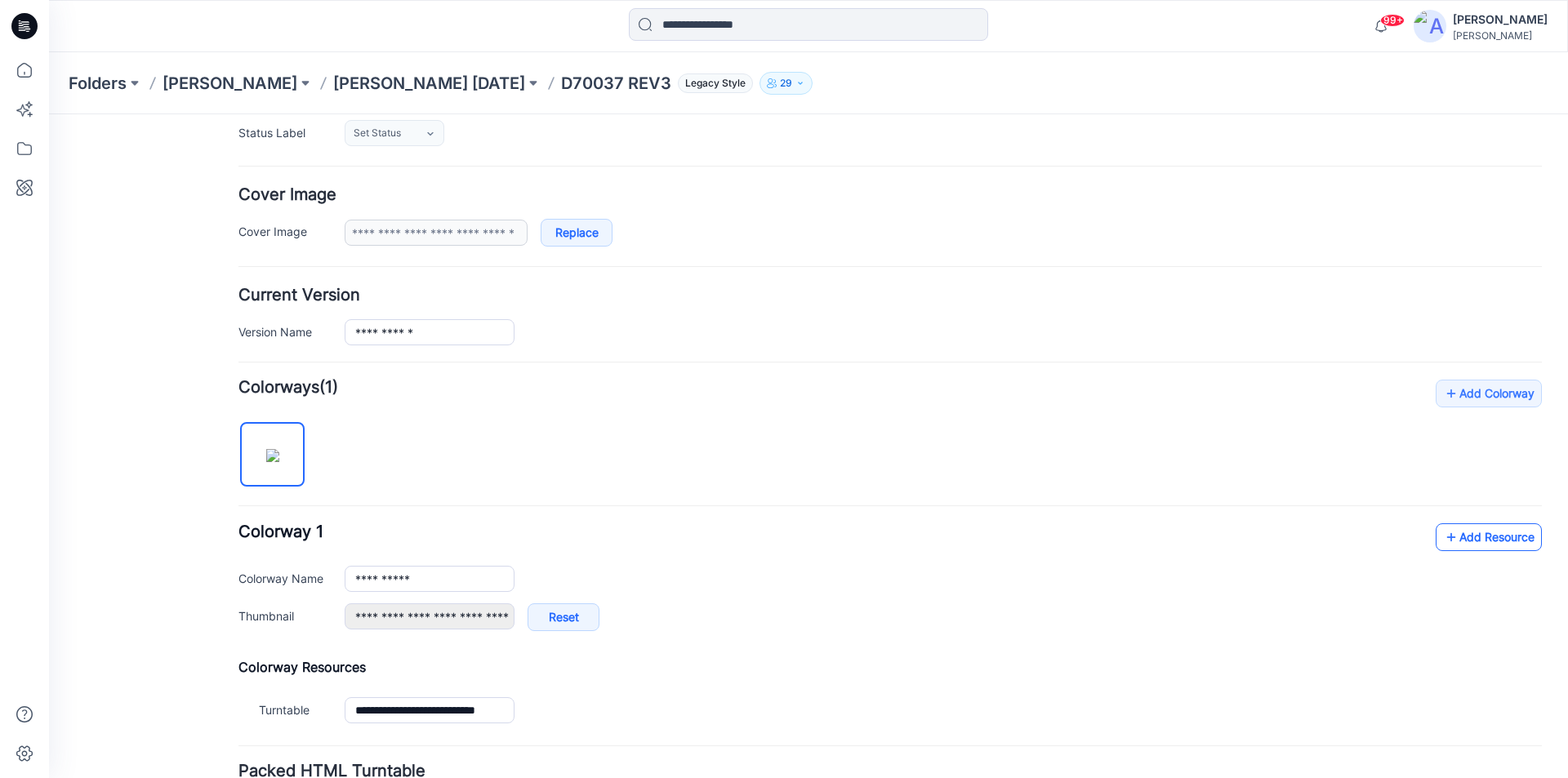
click at [1497, 538] on link "Add Resource" at bounding box center [1489, 537] width 106 height 28
click at [1473, 532] on link "Add Resource" at bounding box center [1489, 537] width 106 height 28
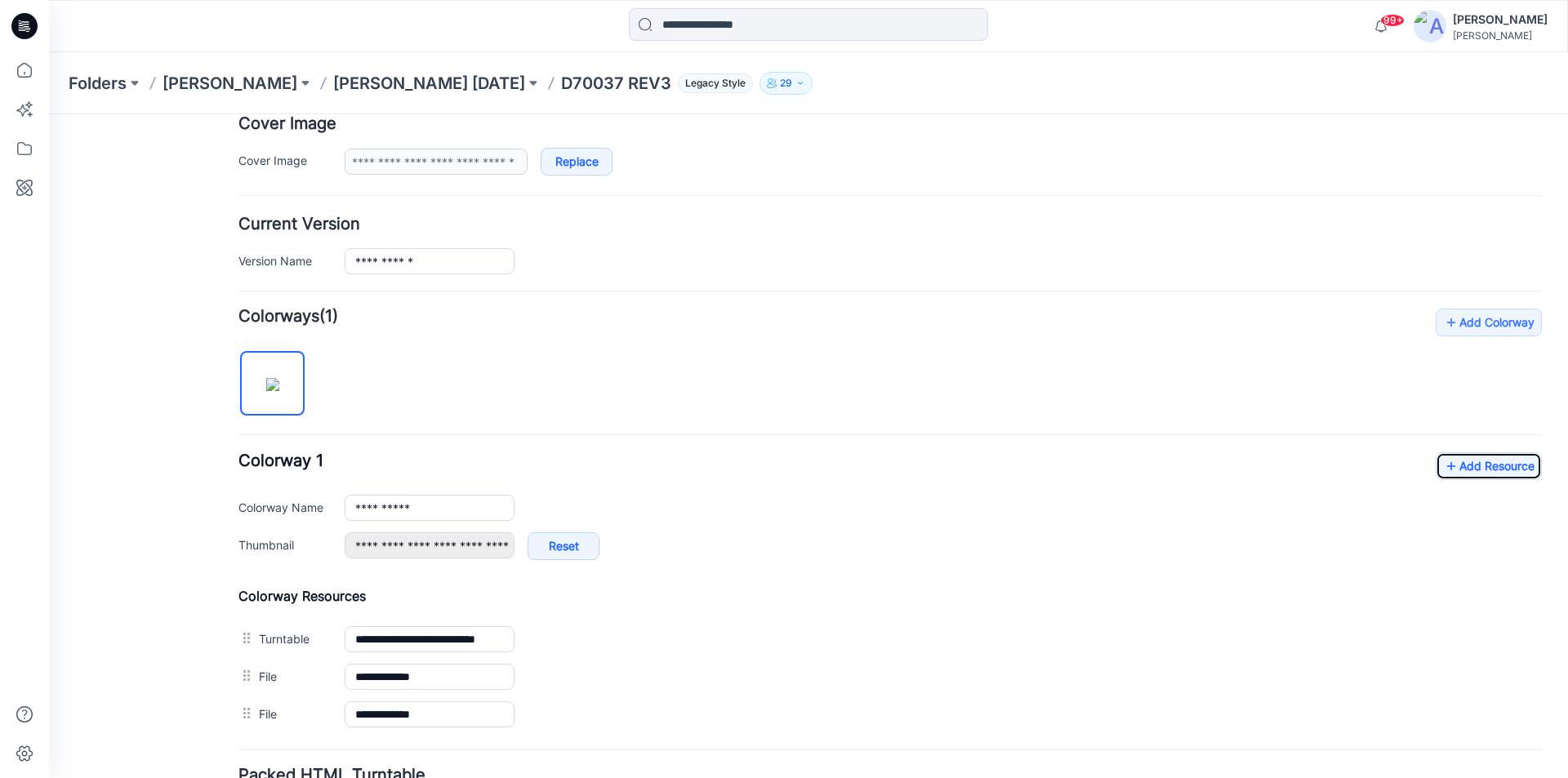
scroll to position [458, 0]
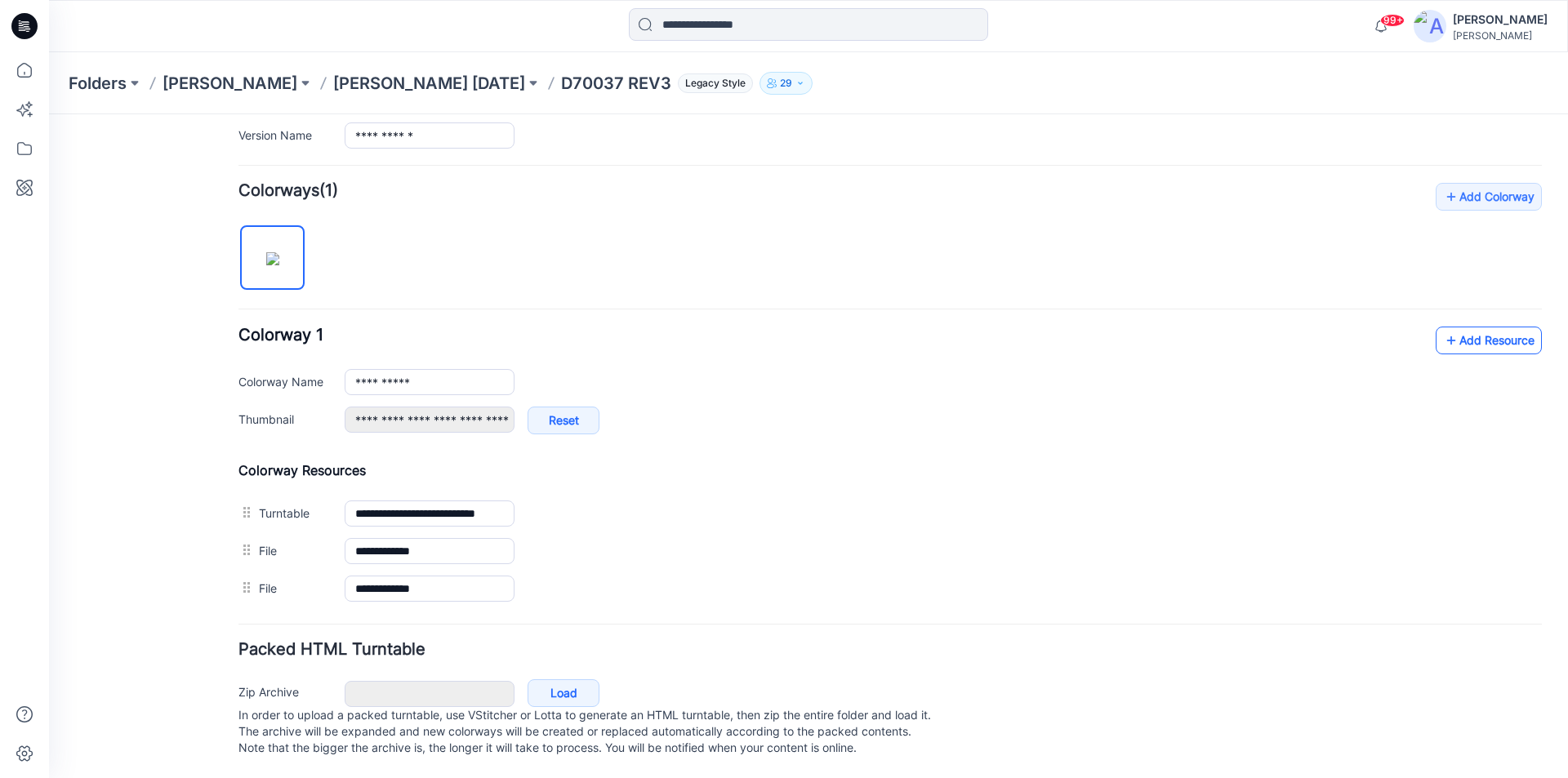
click at [1472, 327] on link "Add Resource" at bounding box center [1489, 340] width 106 height 28
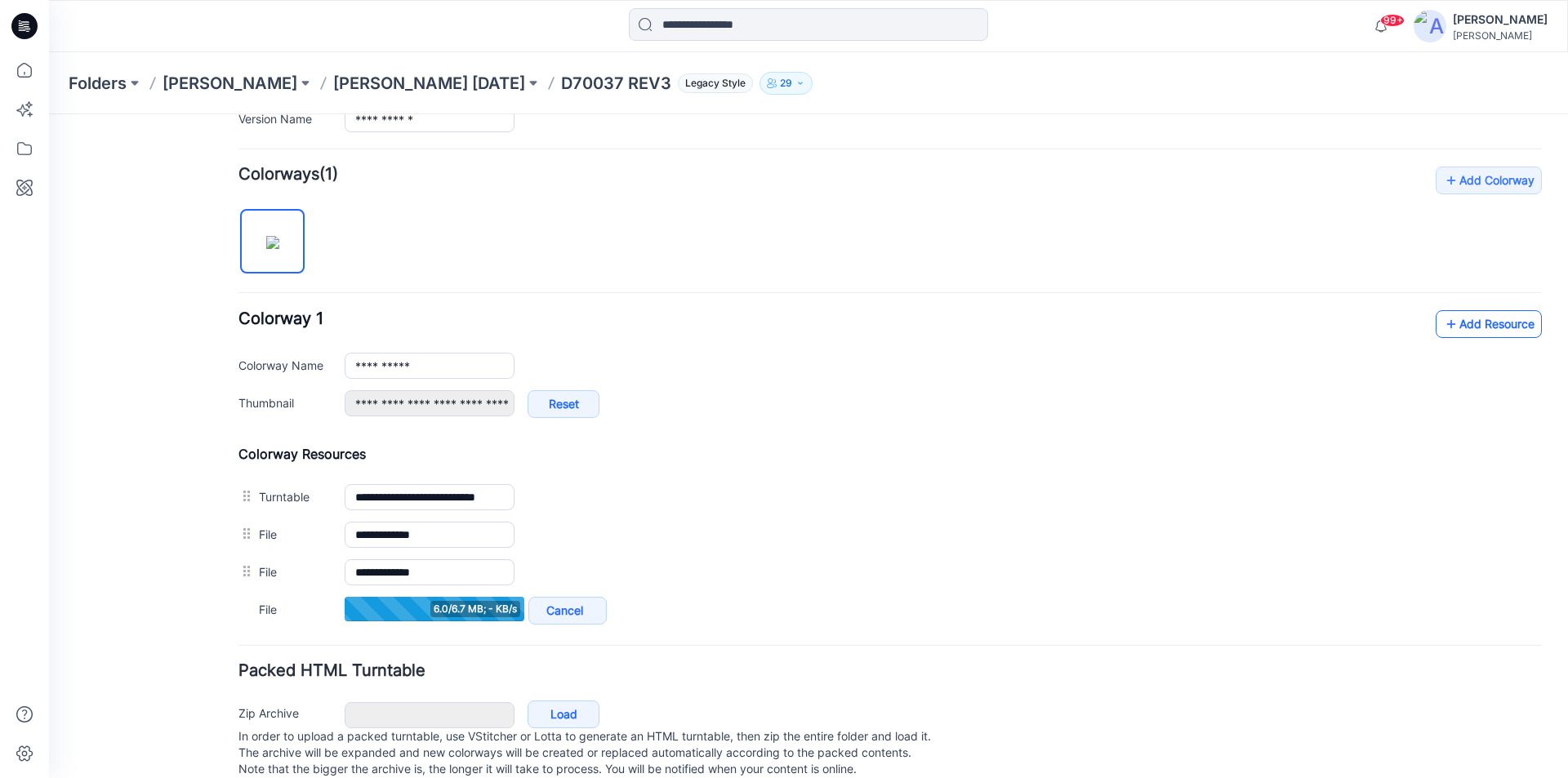
click at [1458, 326] on link "Add Resource" at bounding box center [1489, 324] width 106 height 28
